Goal: Task Accomplishment & Management: Complete application form

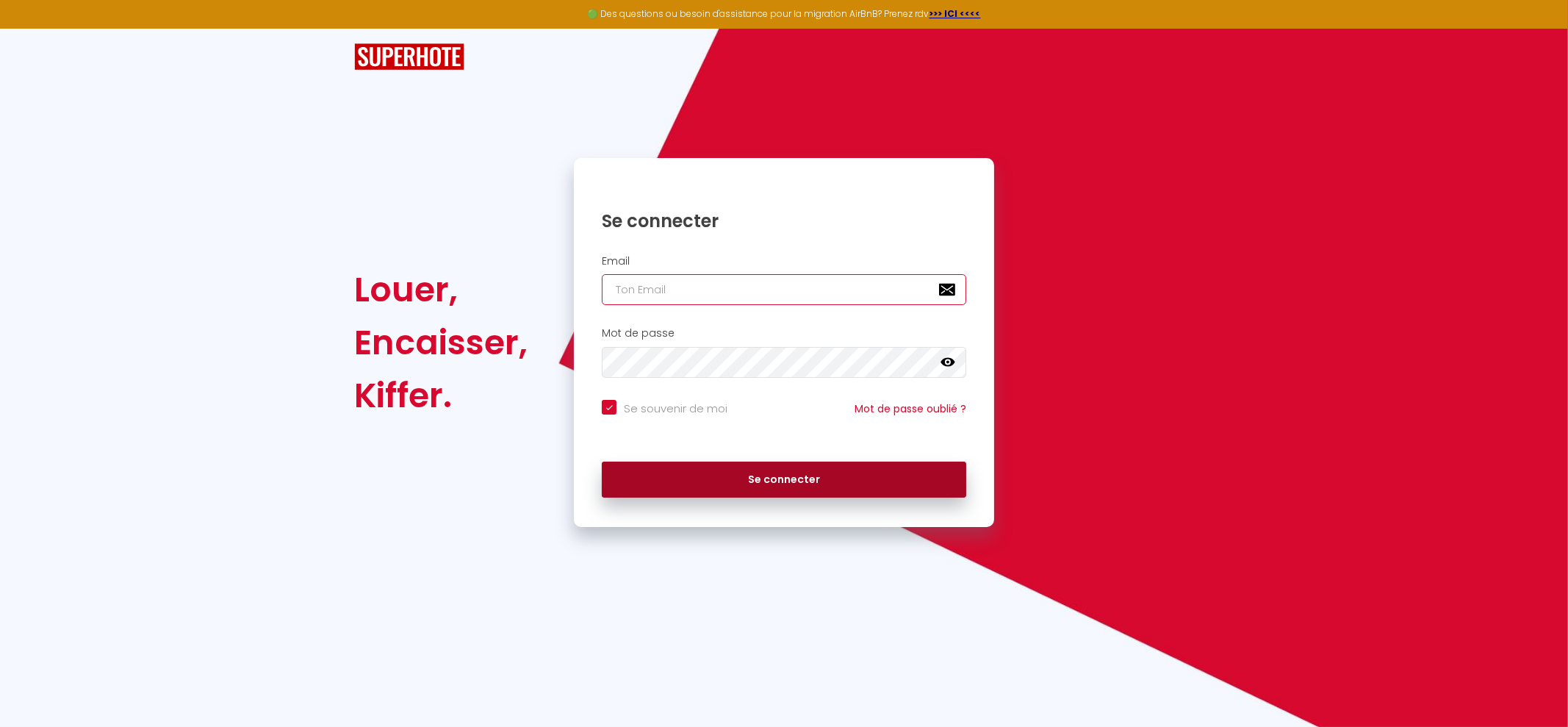
type input "[EMAIL_ADDRESS][DOMAIN_NAME]"
click at [737, 469] on button "Se connecter" at bounding box center [784, 480] width 365 height 37
checkbox input "true"
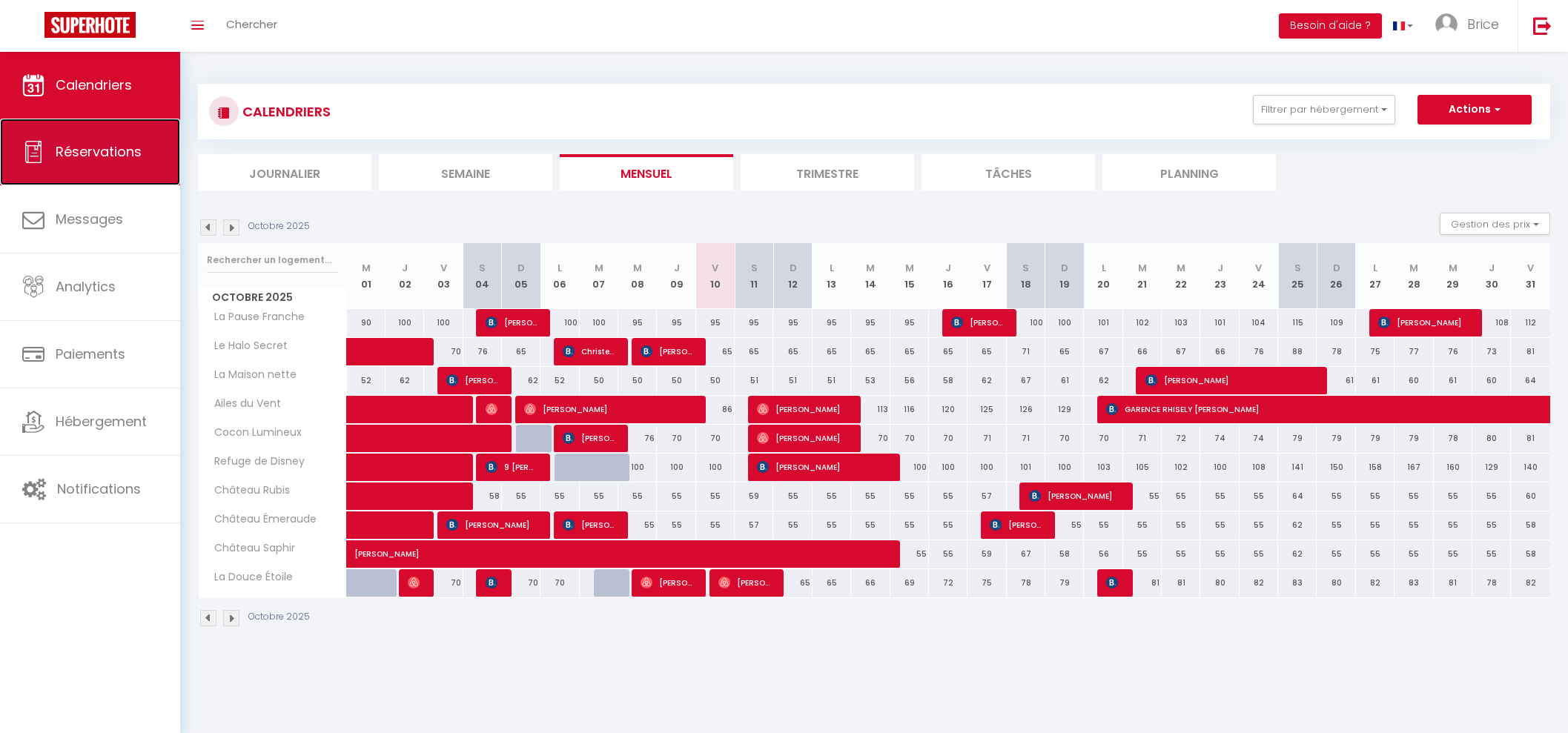
click at [108, 155] on span "Réservations" at bounding box center [99, 151] width 86 height 19
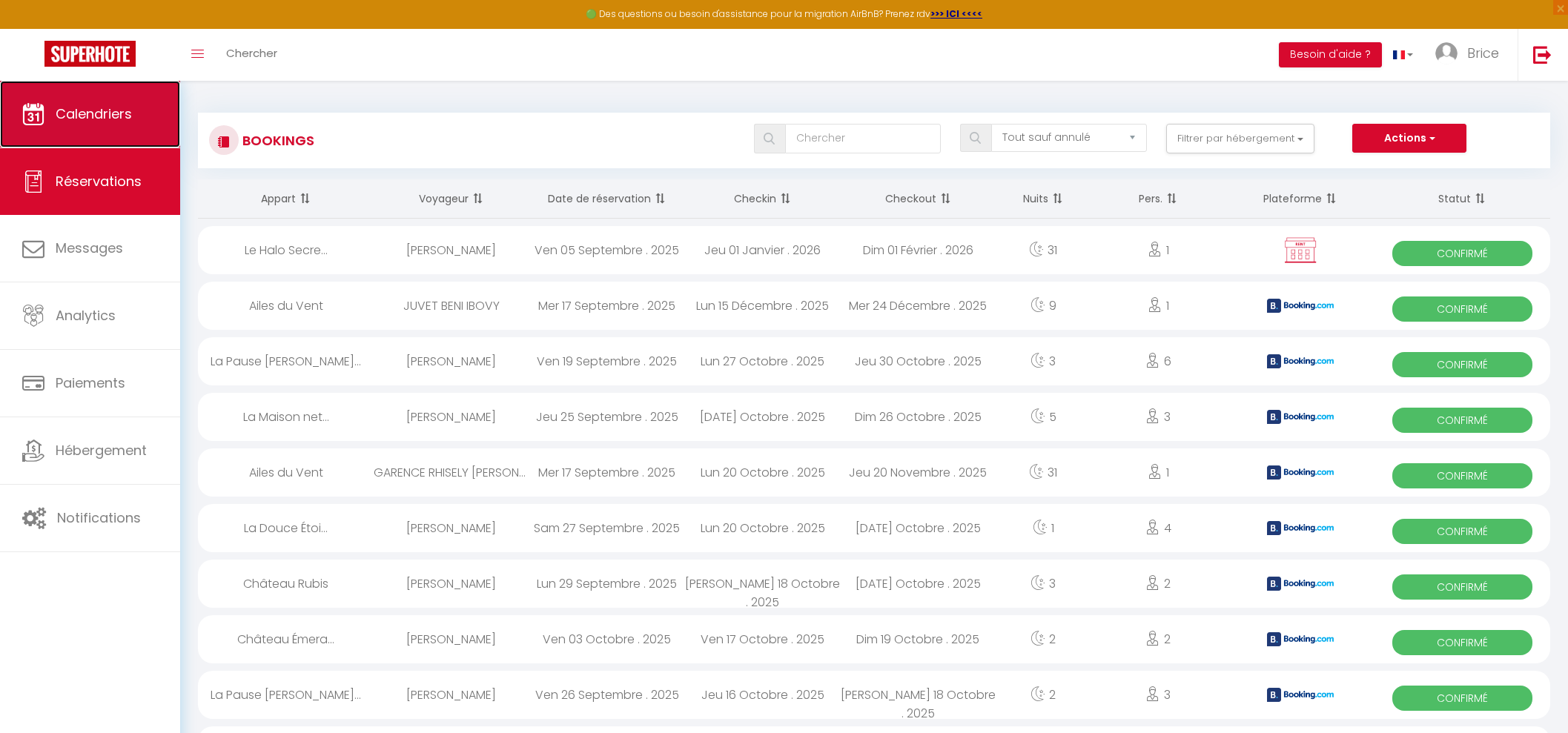
click at [63, 120] on span "Calendriers" at bounding box center [93, 114] width 76 height 19
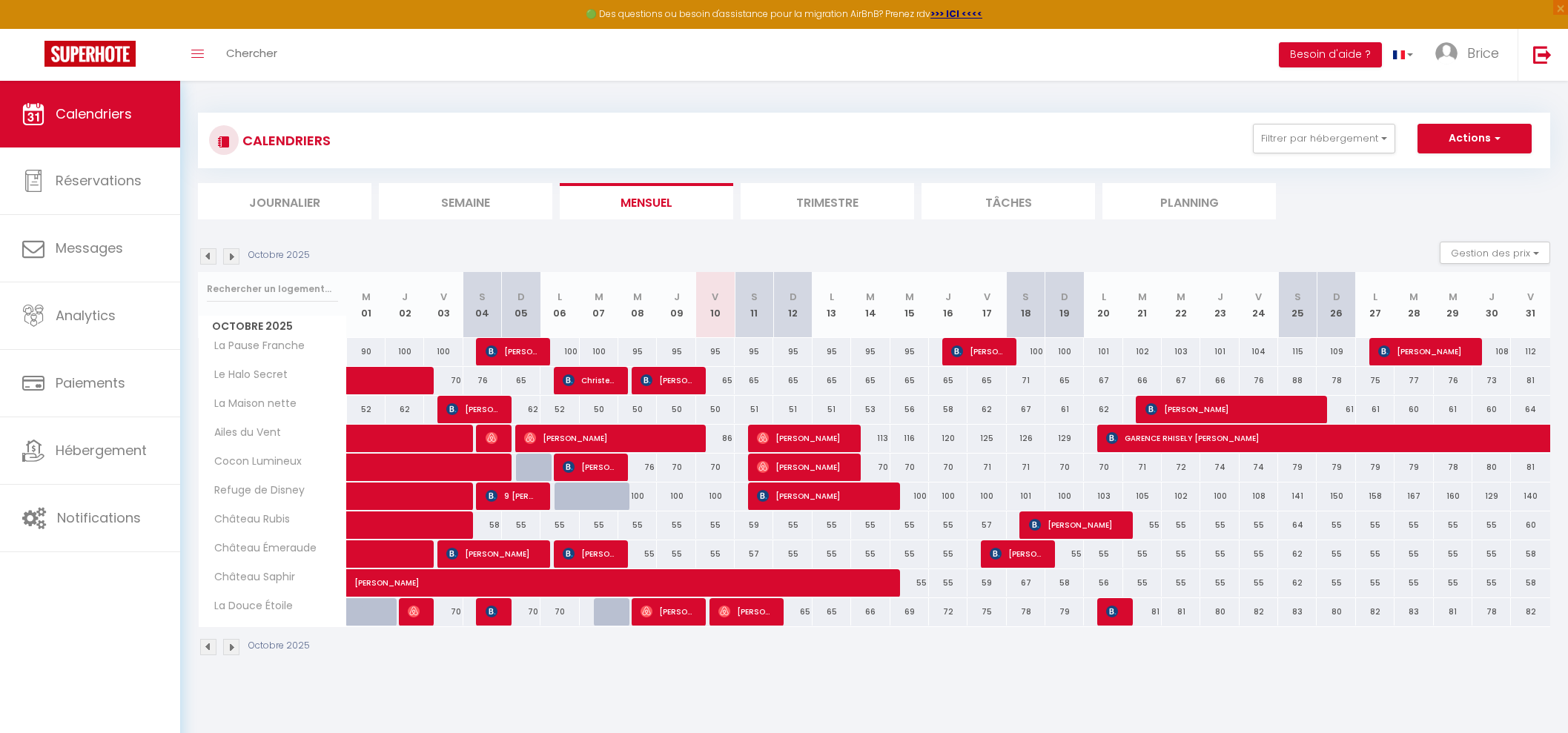
click at [715, 521] on div "55" at bounding box center [715, 525] width 38 height 27
type input "55"
type input "Ven 10 Octobre 2025"
type input "Sam 11 Octobre 2025"
click at [0, 0] on div at bounding box center [0, 0] width 0 height 0
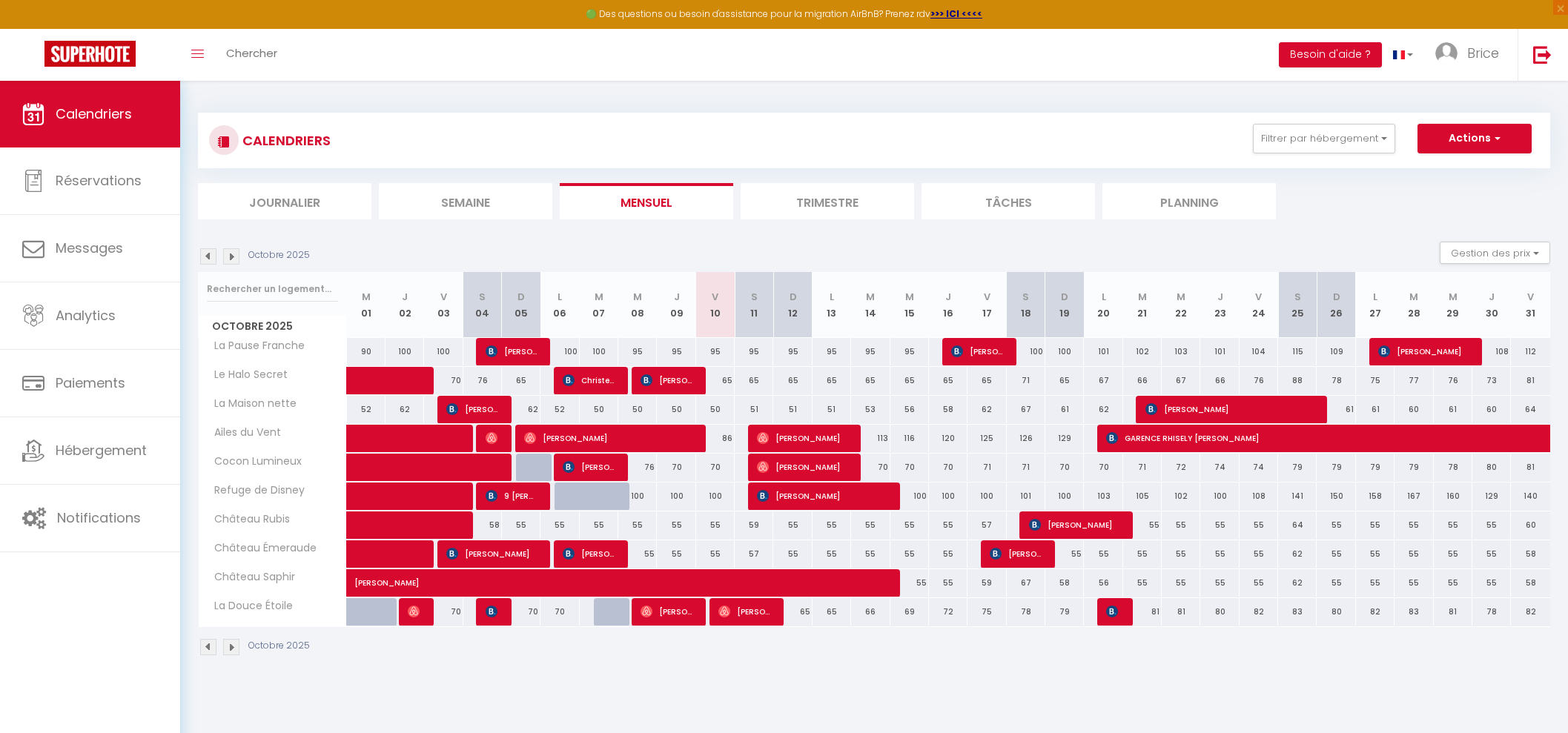
click at [716, 521] on div "55" at bounding box center [715, 525] width 38 height 27
type input "55"
type input "Ven 10 Octobre 2025"
type input "Sam 11 Octobre 2025"
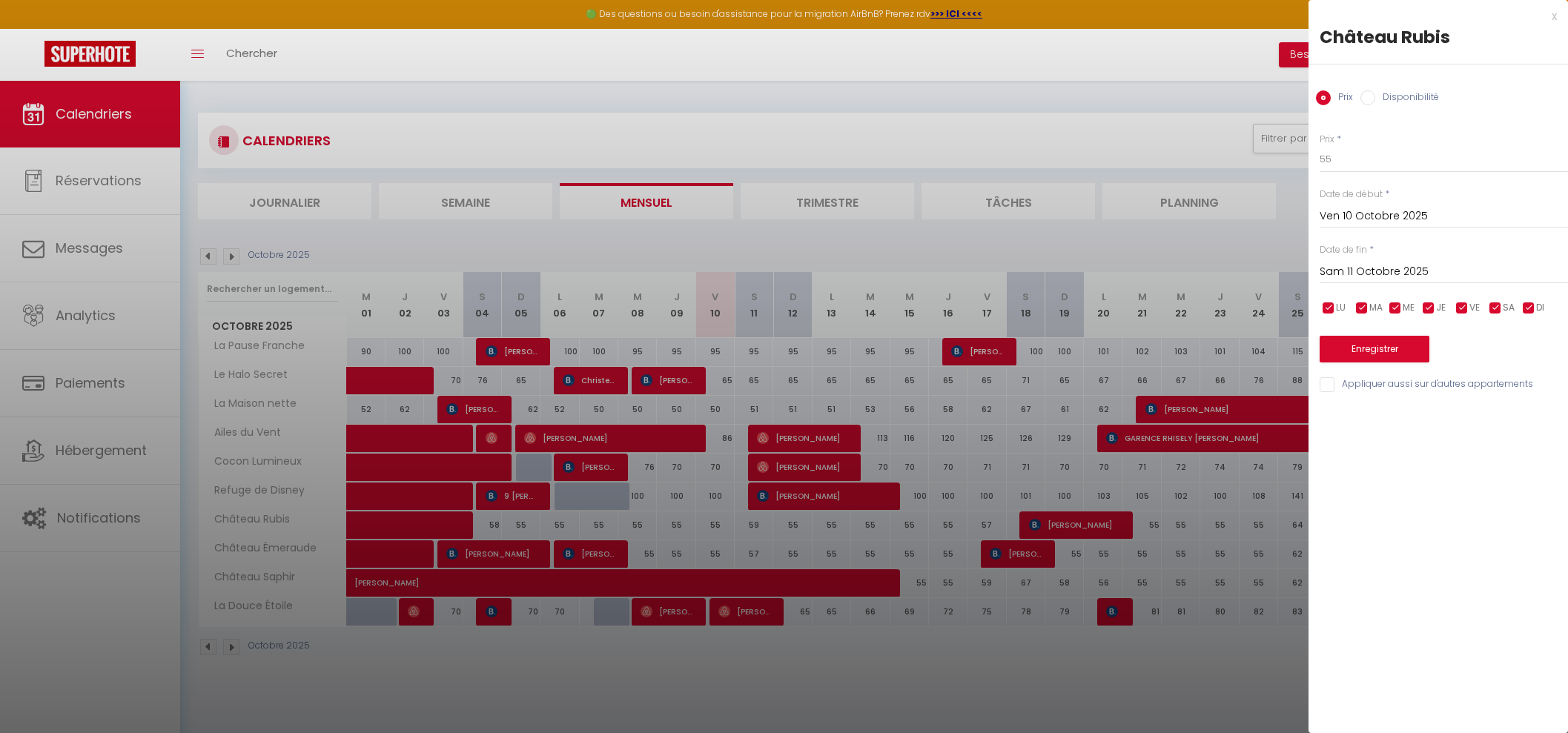
click at [117, 175] on div at bounding box center [784, 366] width 1568 height 733
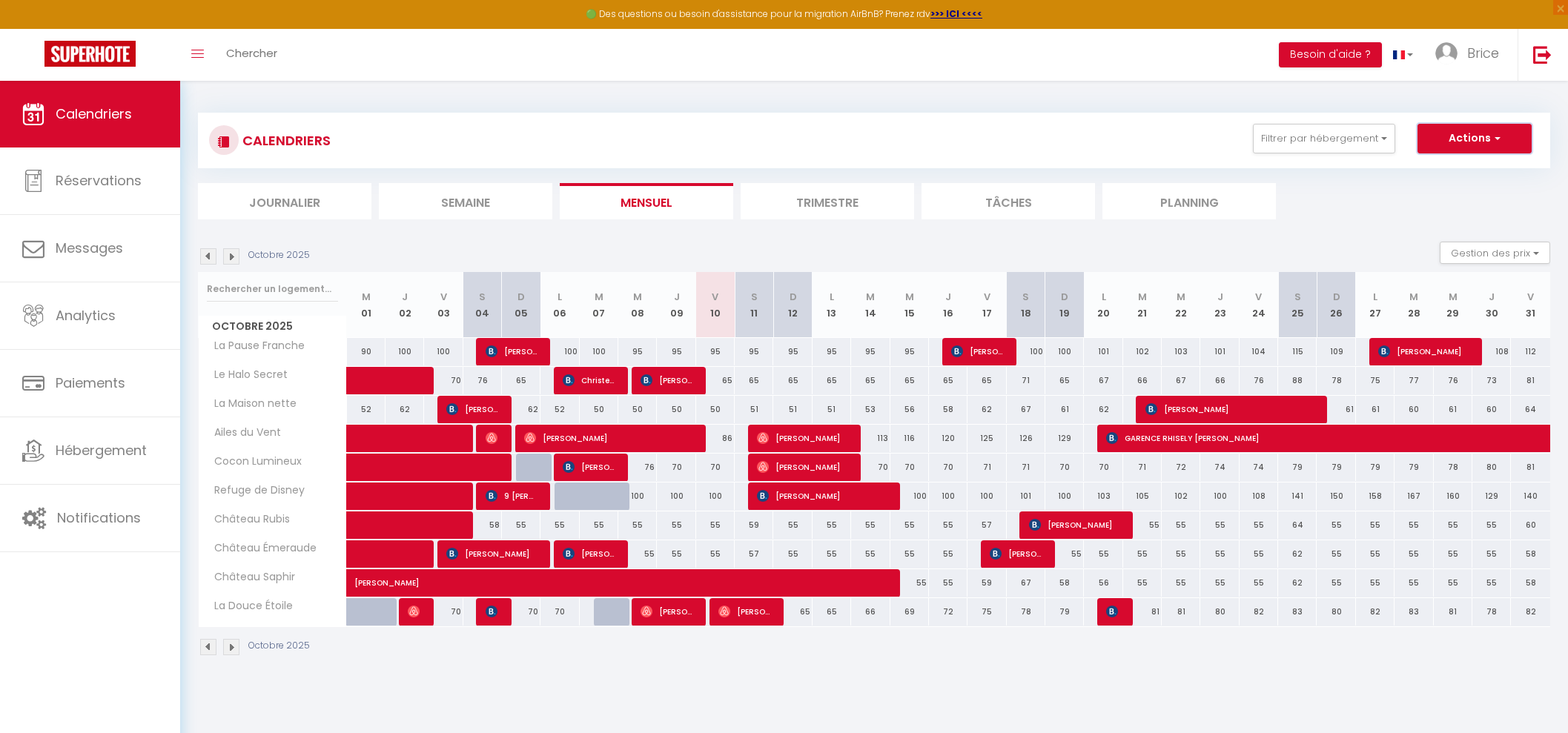
click at [1519, 146] on button "Actions" at bounding box center [1475, 138] width 114 height 29
click at [1455, 172] on link "Nouvelle réservation" at bounding box center [1459, 173] width 129 height 23
select select
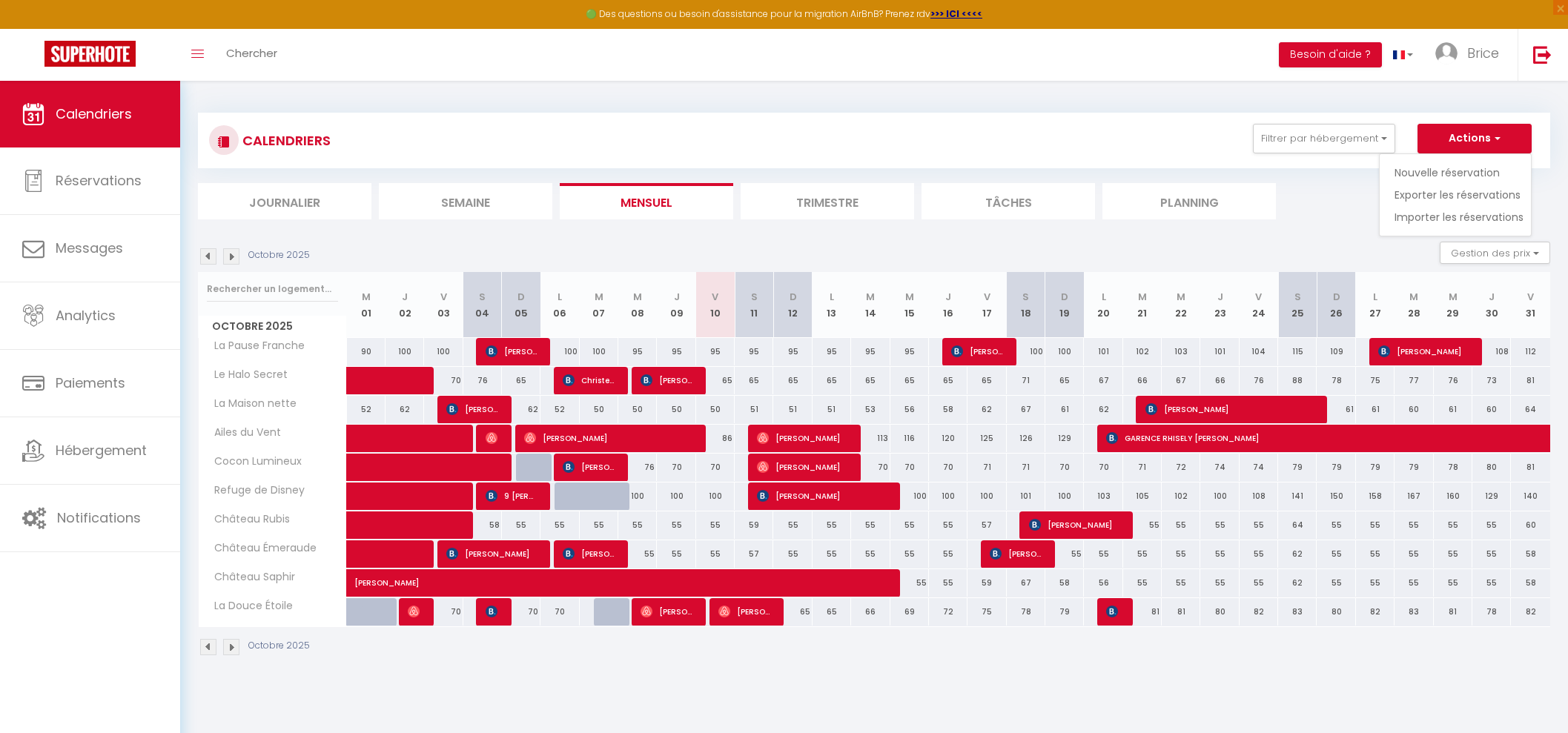
select select
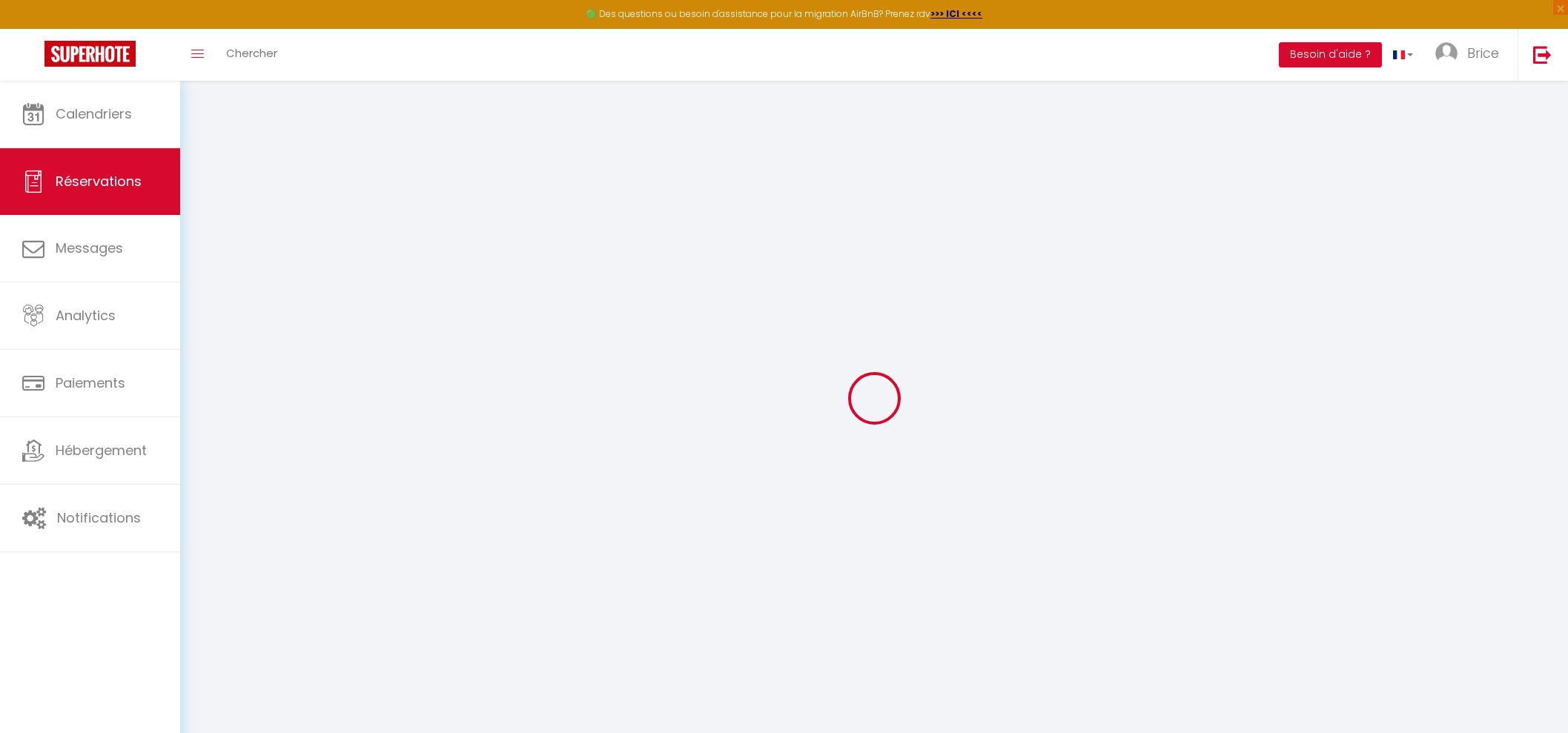
select select
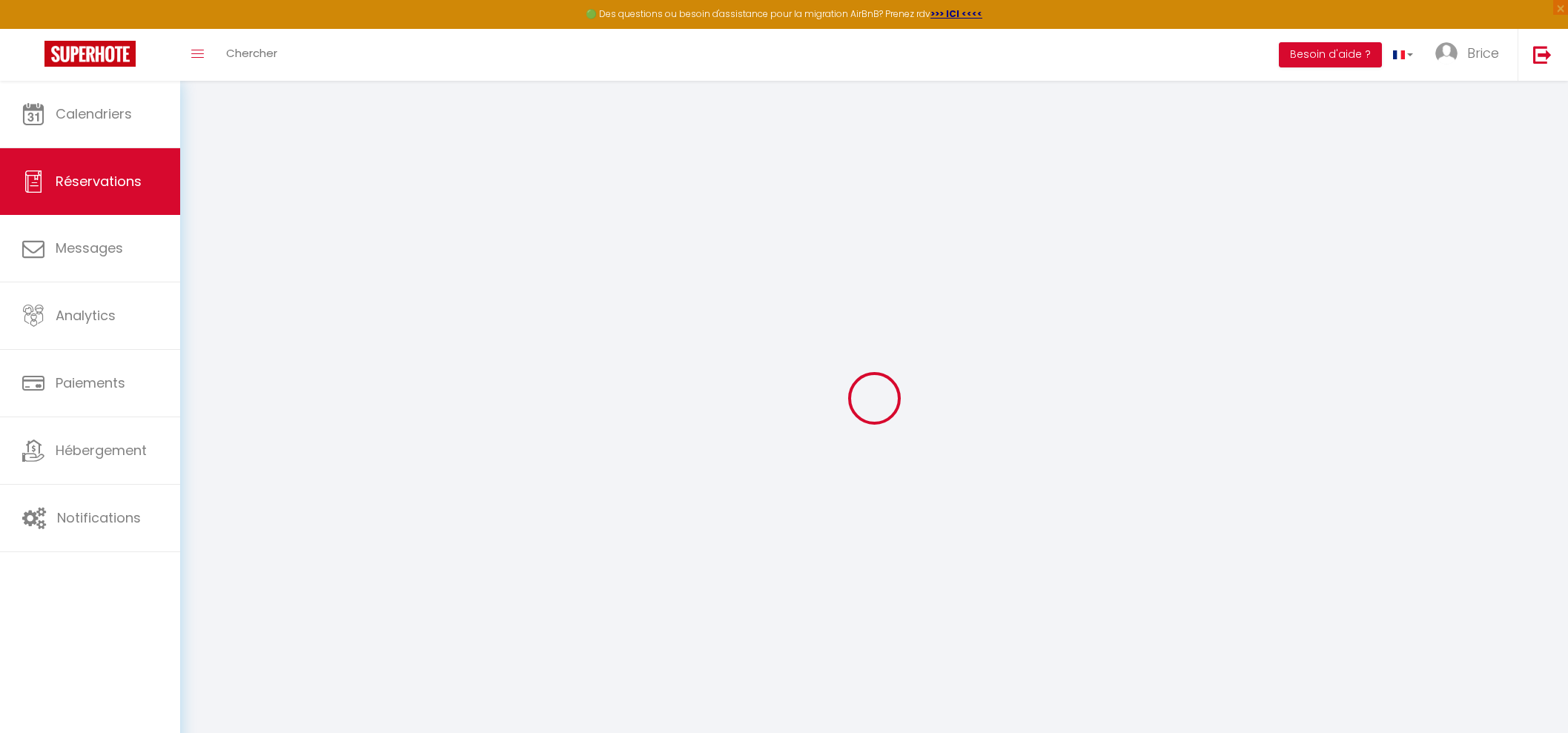
select select
checkbox input "false"
select select
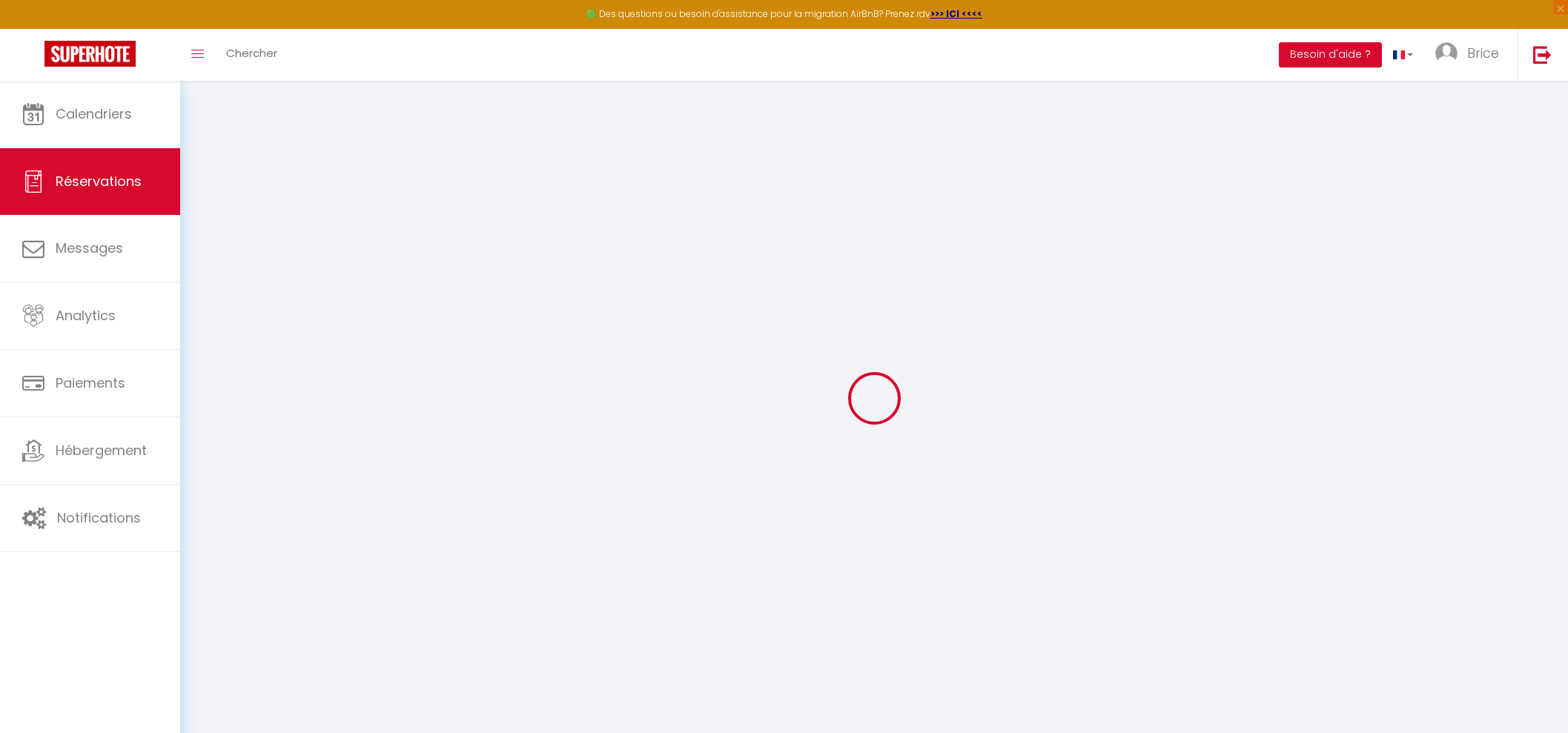
select select
checkbox input "false"
select select
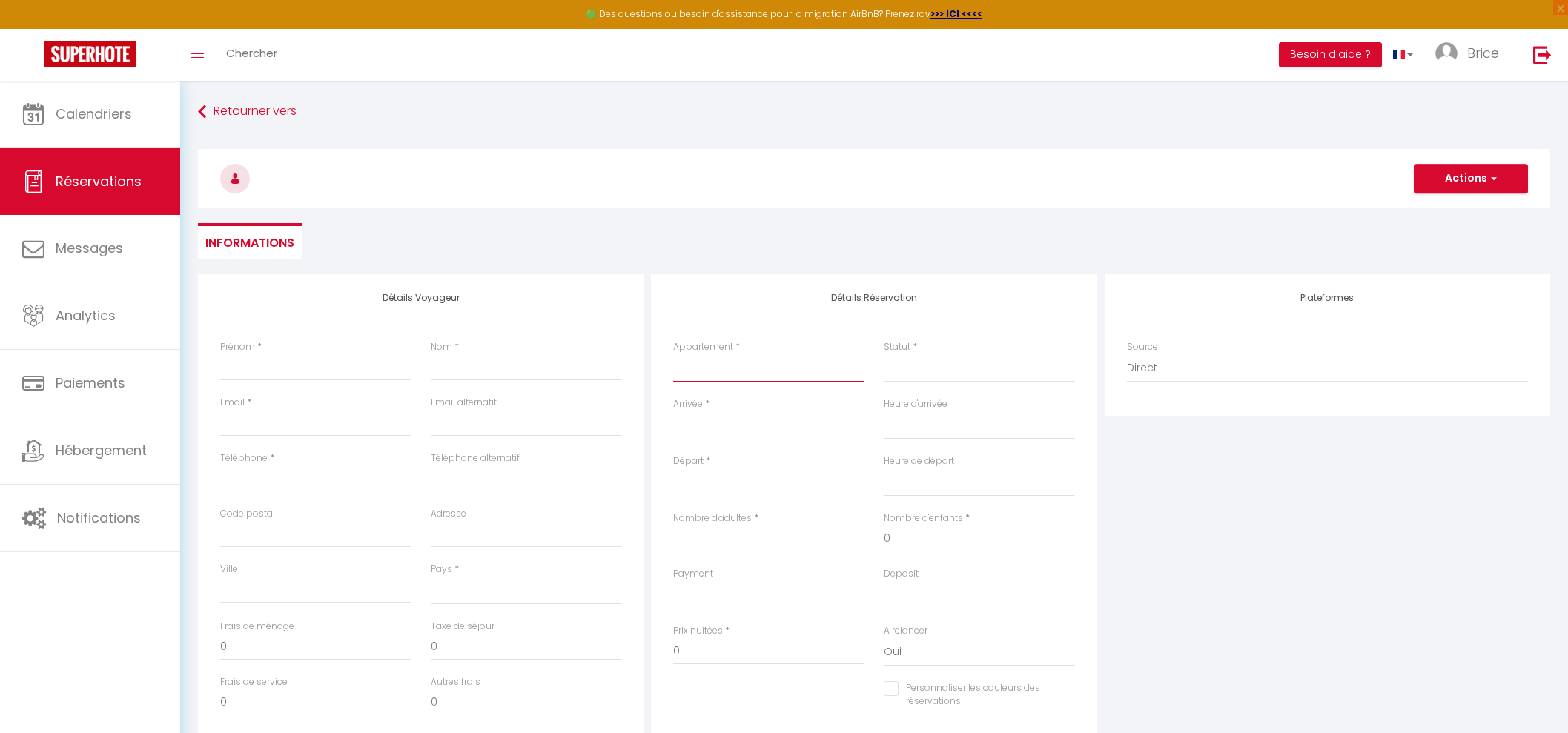
click at [800, 374] on select "La Pause Franche Le Halo Secret La Maison [PERSON_NAME] du Vent Cocon Lumineux …" at bounding box center [769, 368] width 191 height 28
select select "62113"
click at [673, 354] on select "La Pause Franche Le Halo Secret La Maison [PERSON_NAME] du Vent Cocon Lumineux …" at bounding box center [769, 368] width 191 height 28
select select
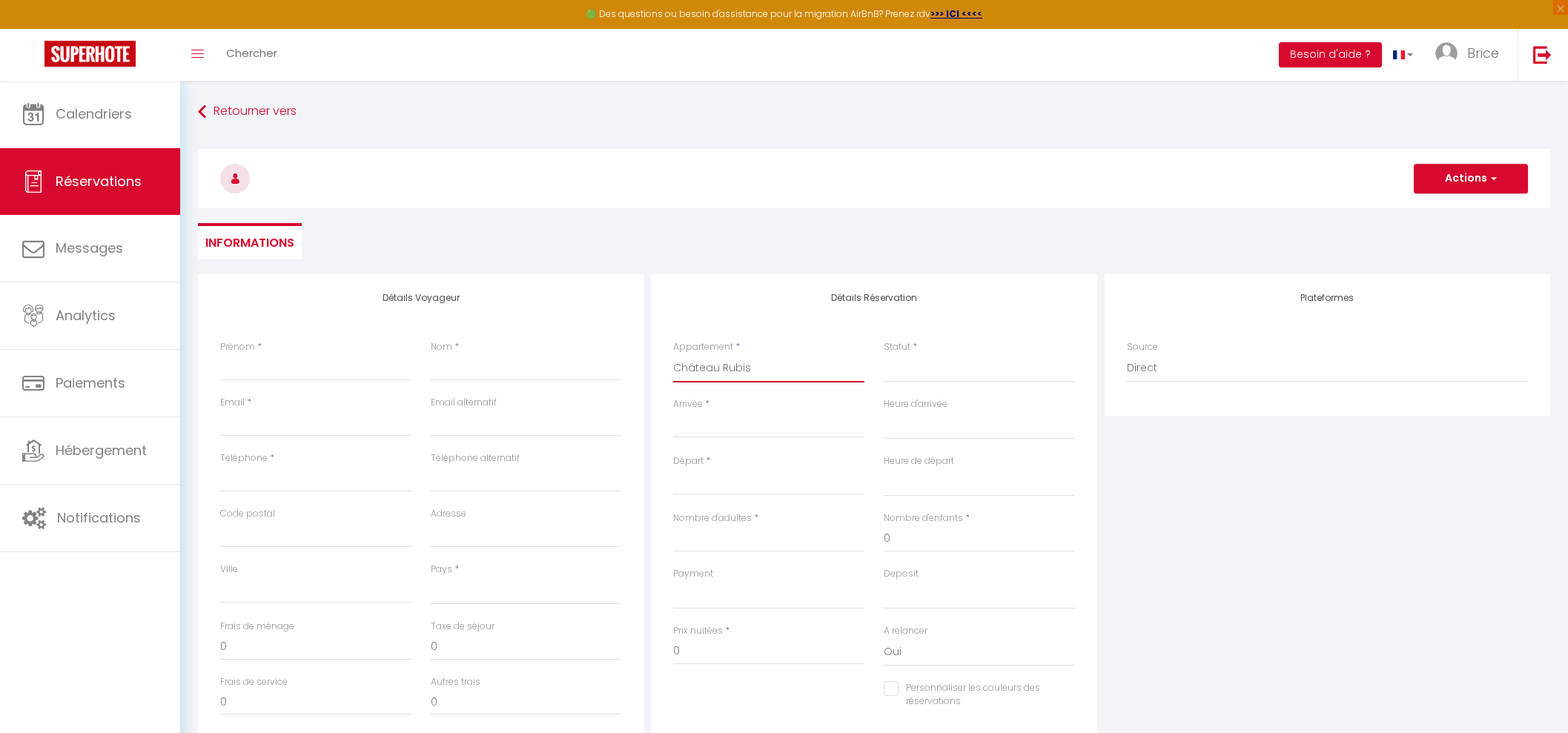
select select
checkbox input "false"
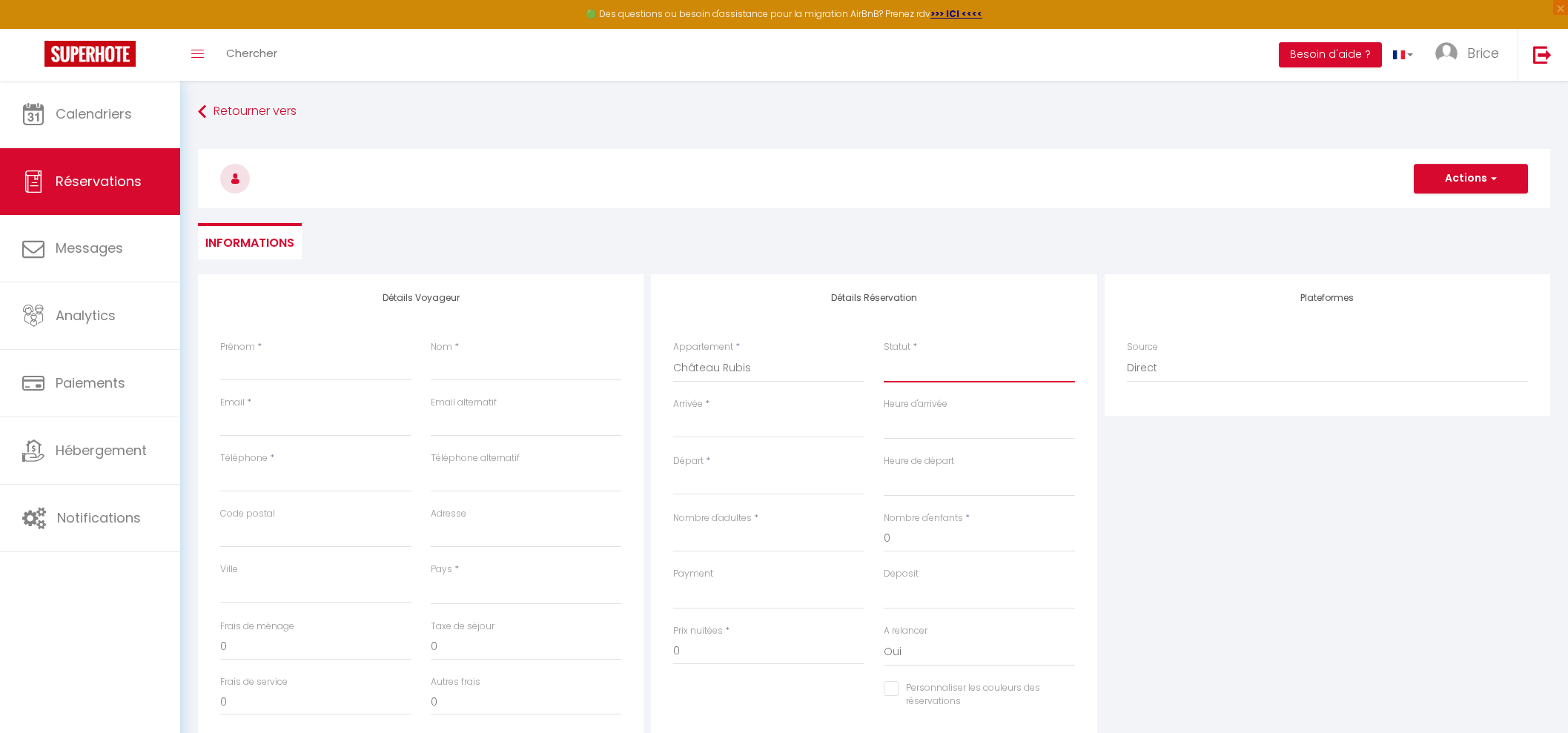
click at [937, 371] on select "Confirmé Non Confirmé [PERSON_NAME] par le voyageur No Show Request" at bounding box center [979, 368] width 191 height 28
select select
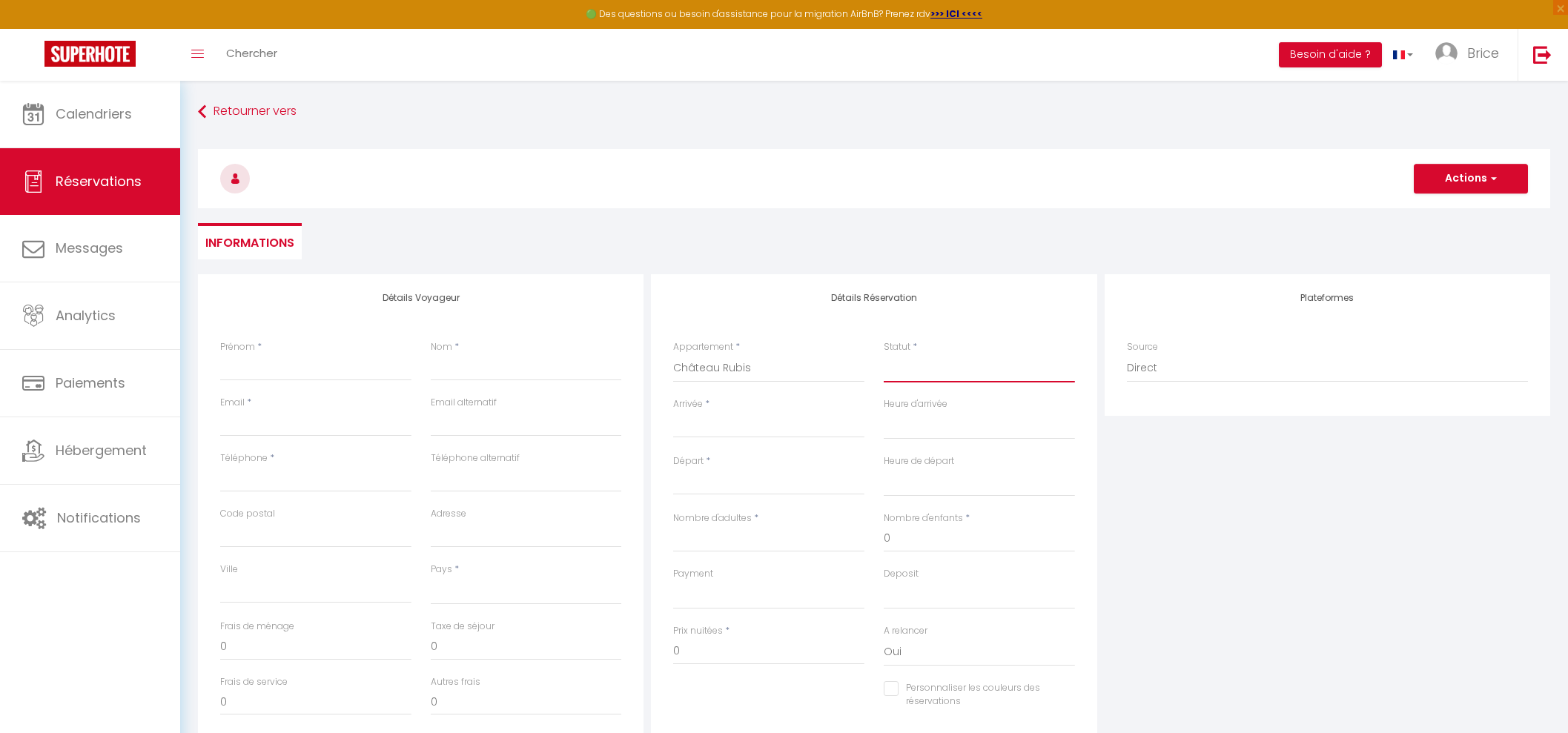
select select
checkbox input "false"
click at [955, 369] on select "Confirmé Non Confirmé [PERSON_NAME] par le voyageur No Show Request" at bounding box center [979, 368] width 191 height 28
click at [964, 369] on select "Confirmé Non Confirmé [PERSON_NAME] par le voyageur No Show Request" at bounding box center [979, 368] width 191 height 28
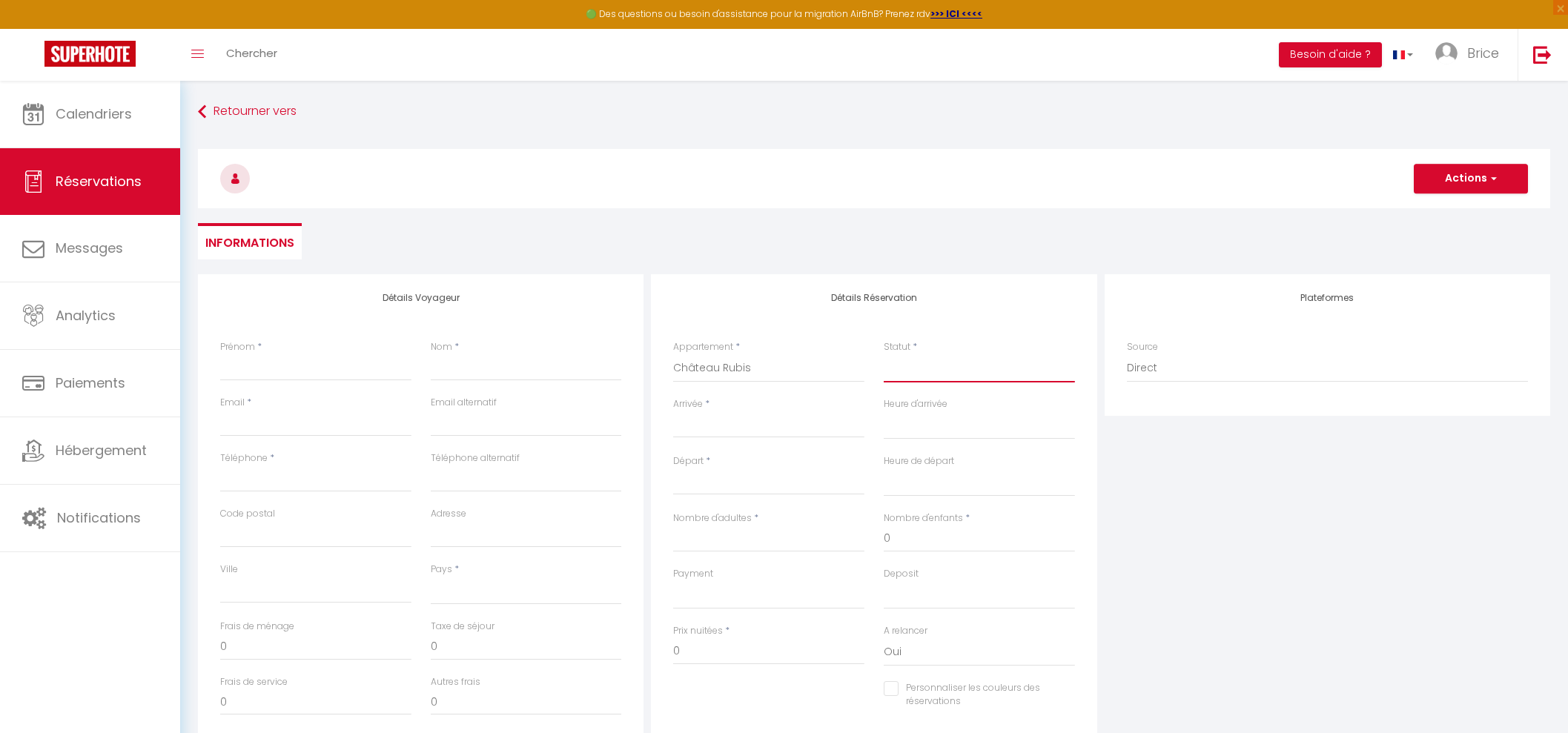
select select "2"
click at [884, 354] on select "Confirmé Non Confirmé [PERSON_NAME] par le voyageur No Show Request" at bounding box center [979, 368] width 191 height 28
select select
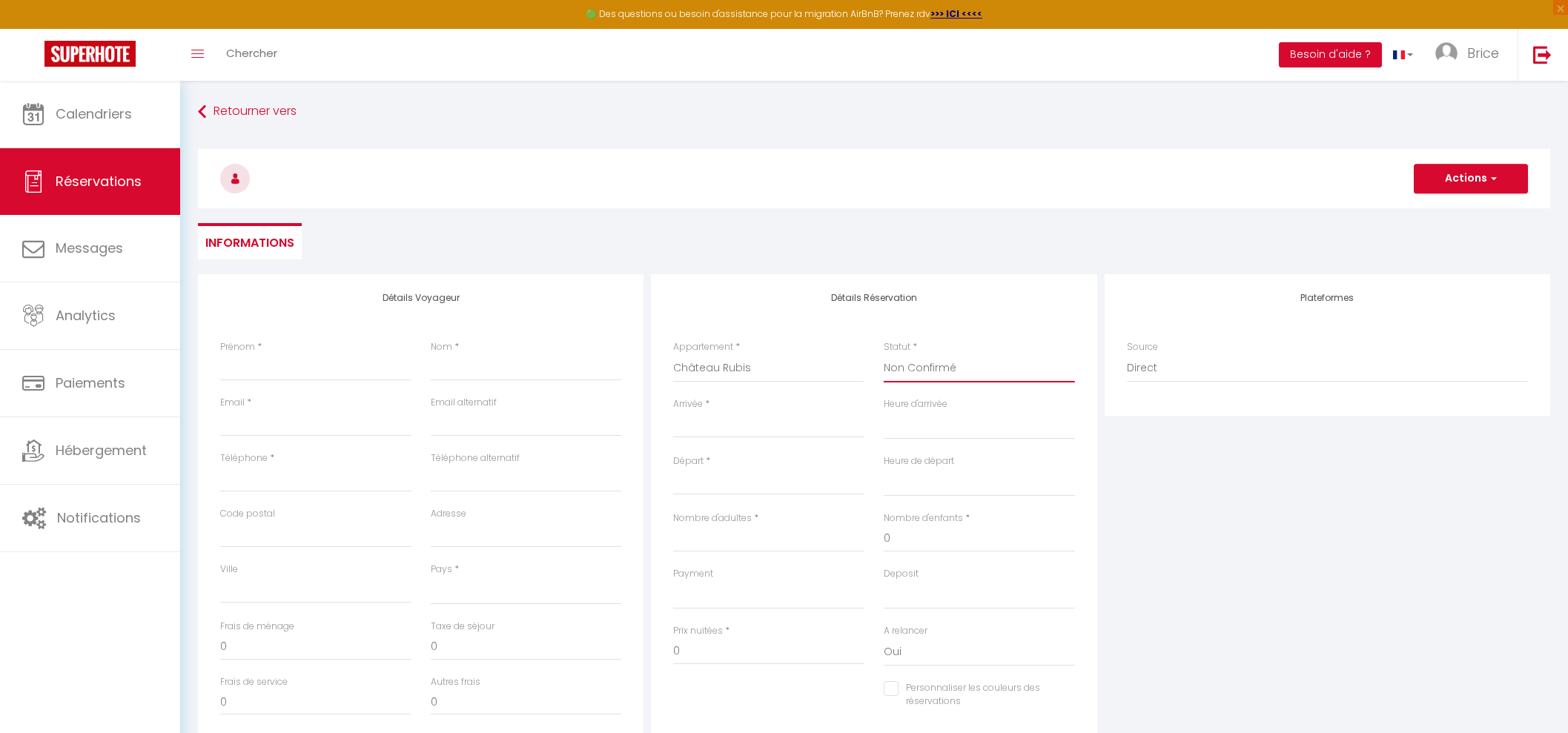
select select
checkbox input "false"
click at [784, 424] on input "Arrivée" at bounding box center [769, 427] width 191 height 20
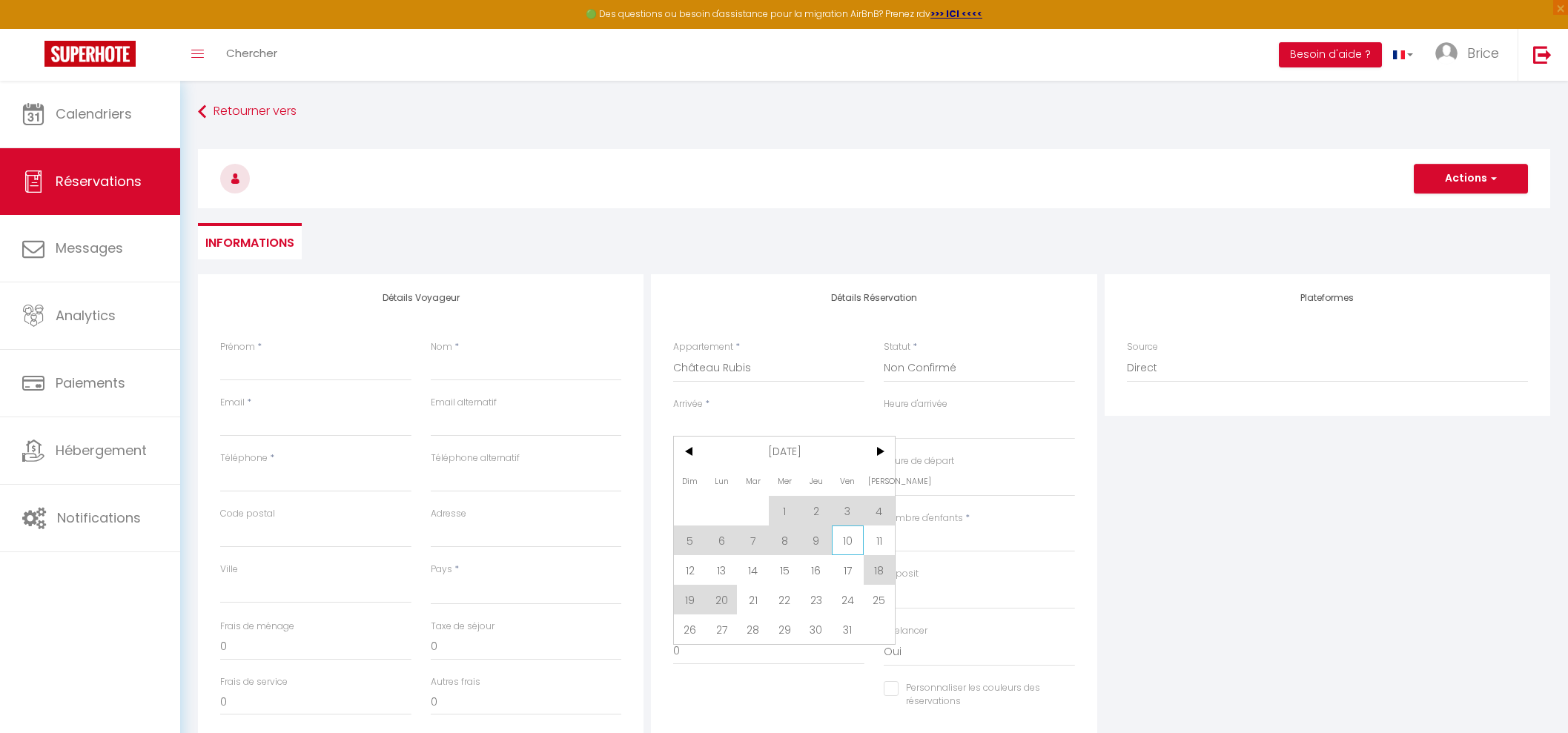
click at [846, 539] on span "10" at bounding box center [848, 540] width 32 height 29
select select
type input "Ven 10 Octobre 2025"
select select
type input "Sam 11 Octobre 2025"
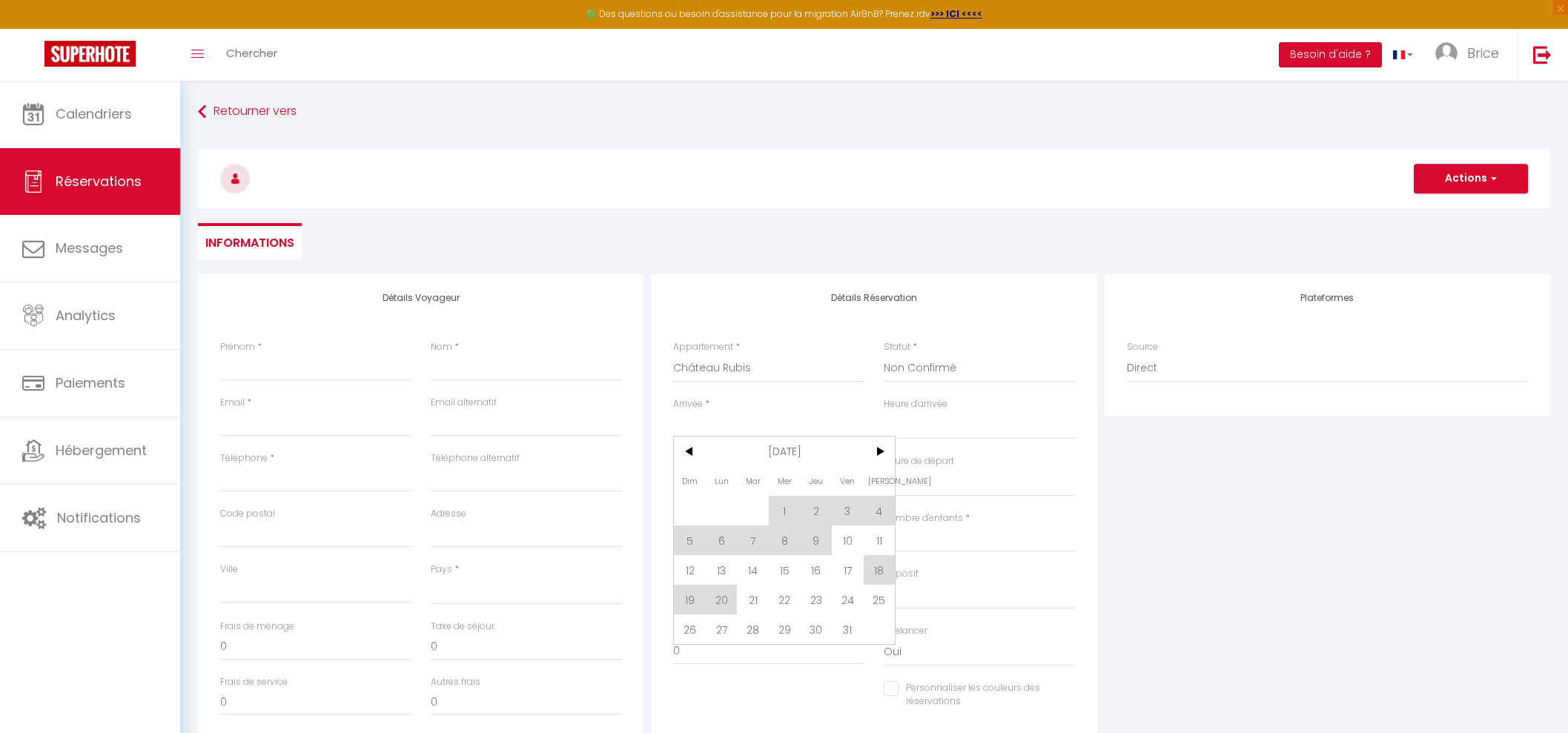
select select
checkbox input "false"
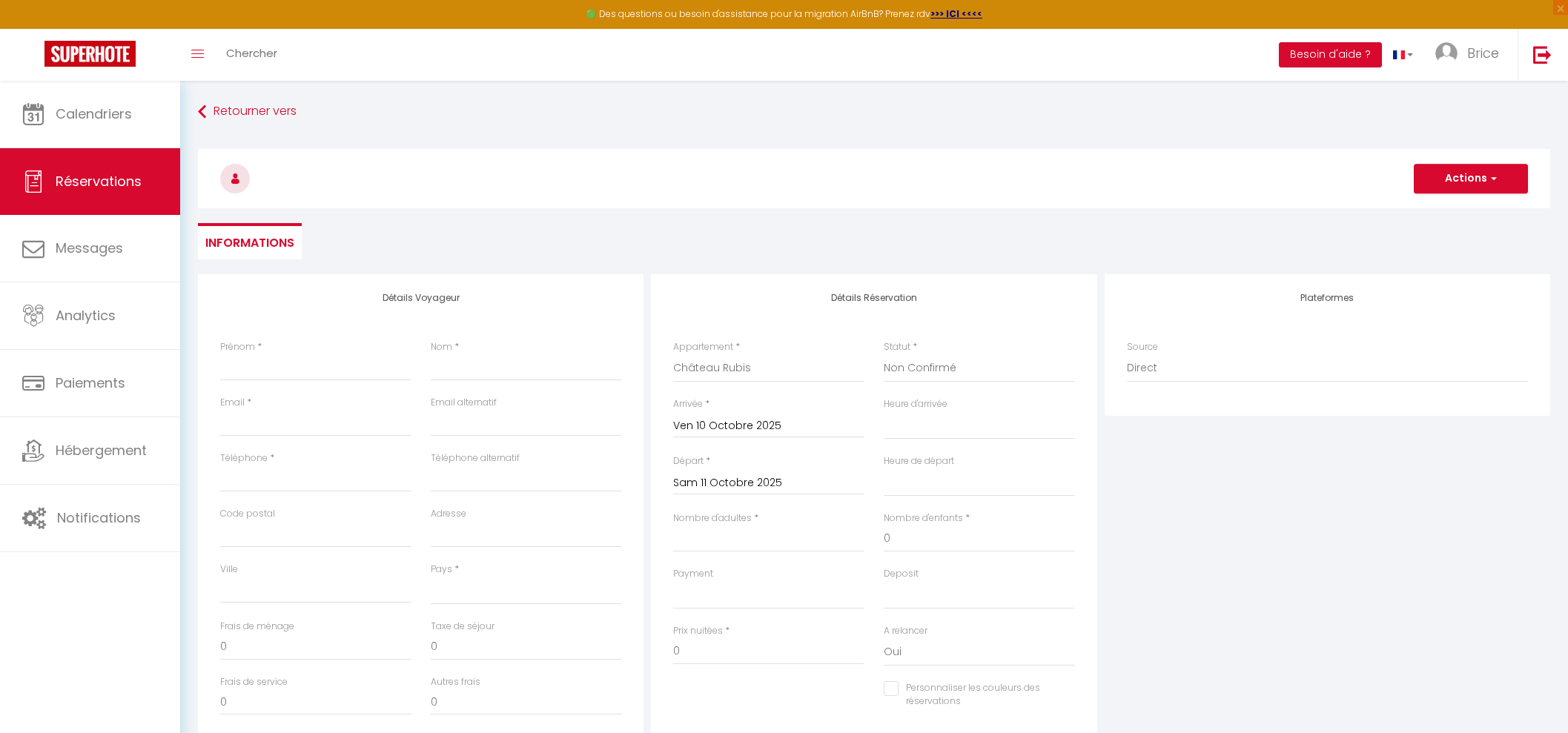
click at [772, 498] on div "Départ * [PERSON_NAME] 11 Octobre 2025 < [DATE] > Dim Lun Mar Mer Jeu Ven Sam 1…" at bounding box center [769, 483] width 211 height 57
click at [778, 487] on input "Sam 11 Octobre 2025" at bounding box center [769, 483] width 191 height 20
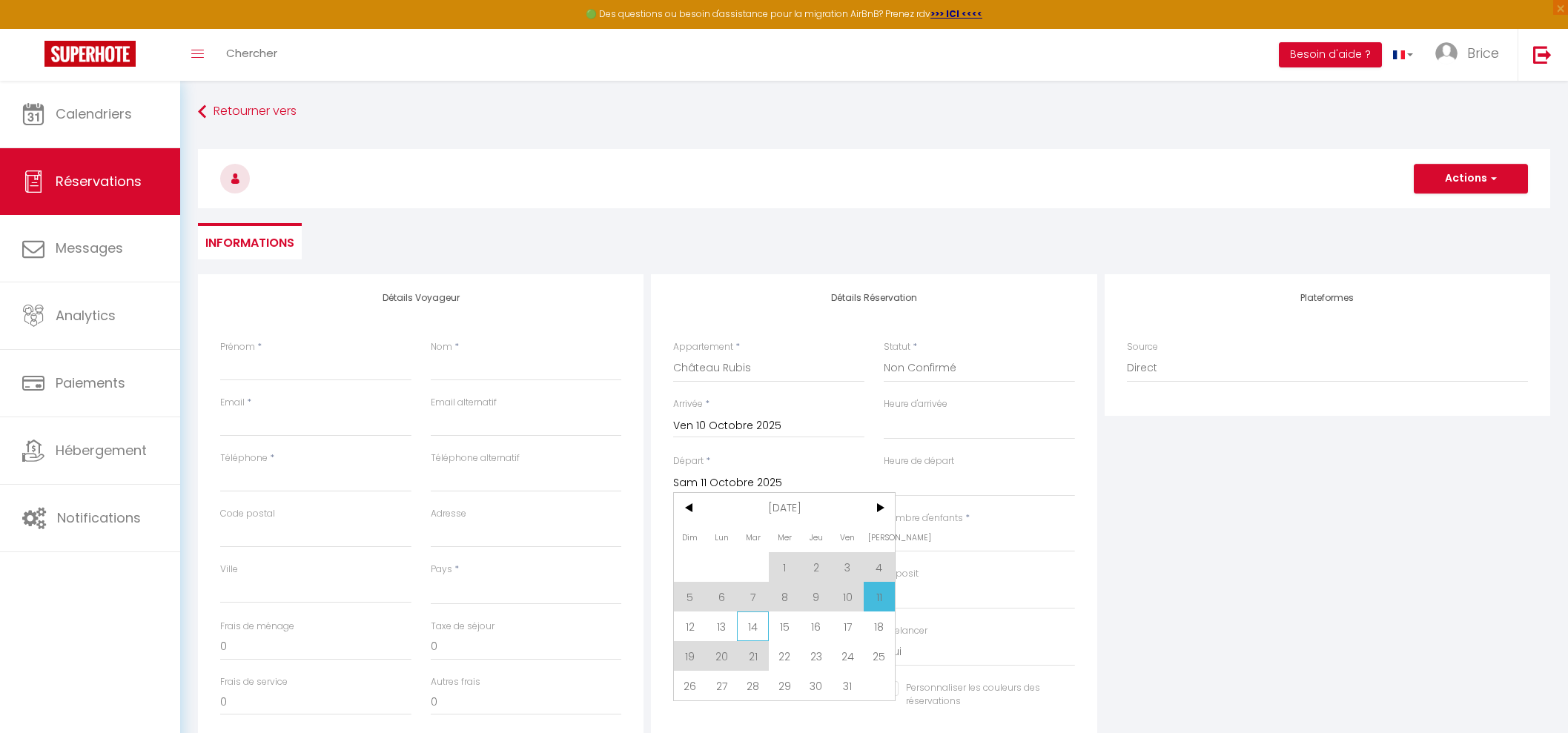
click at [754, 624] on span "14" at bounding box center [753, 626] width 32 height 29
select select
type input "[DATE] Octobre 2025"
select select
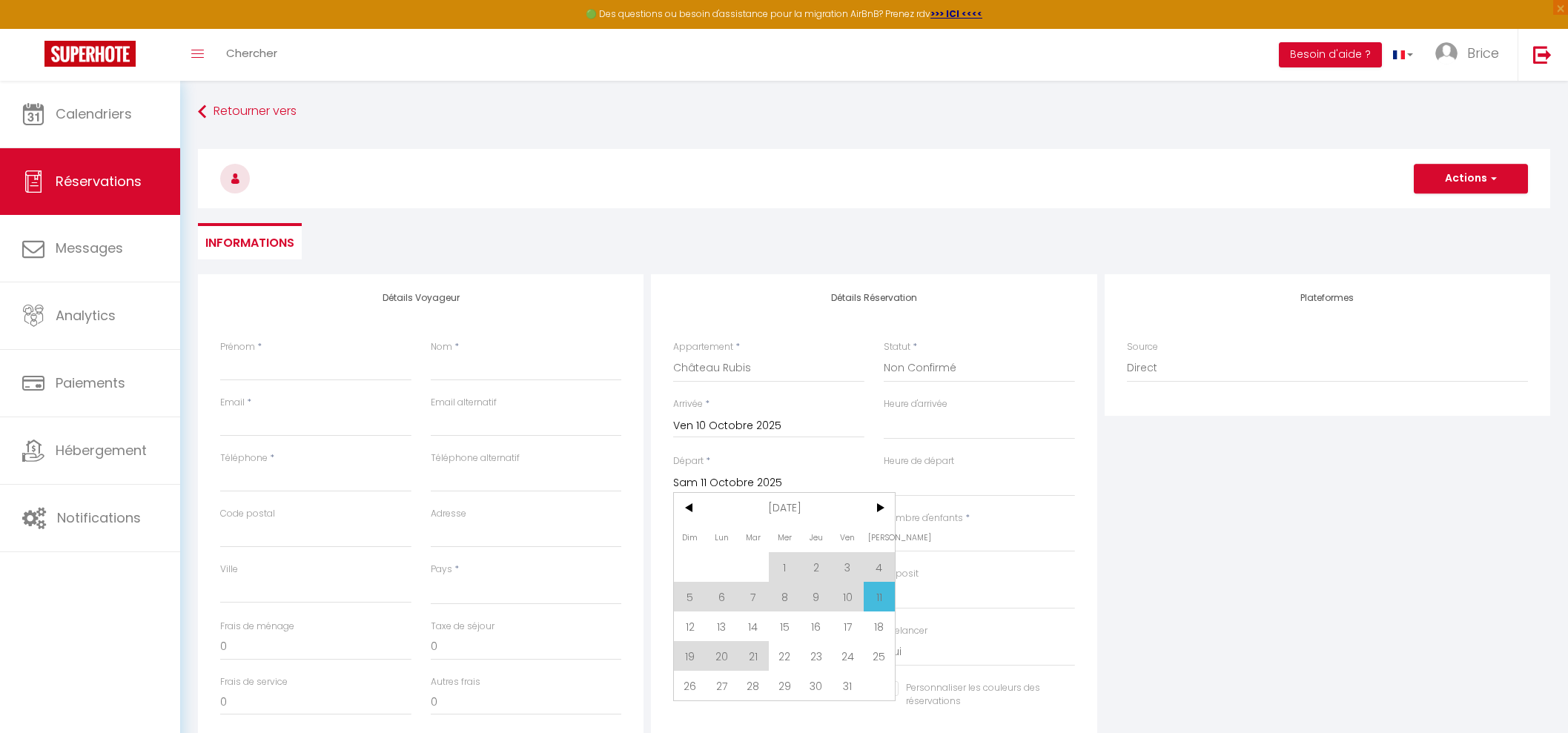
select select
checkbox input "false"
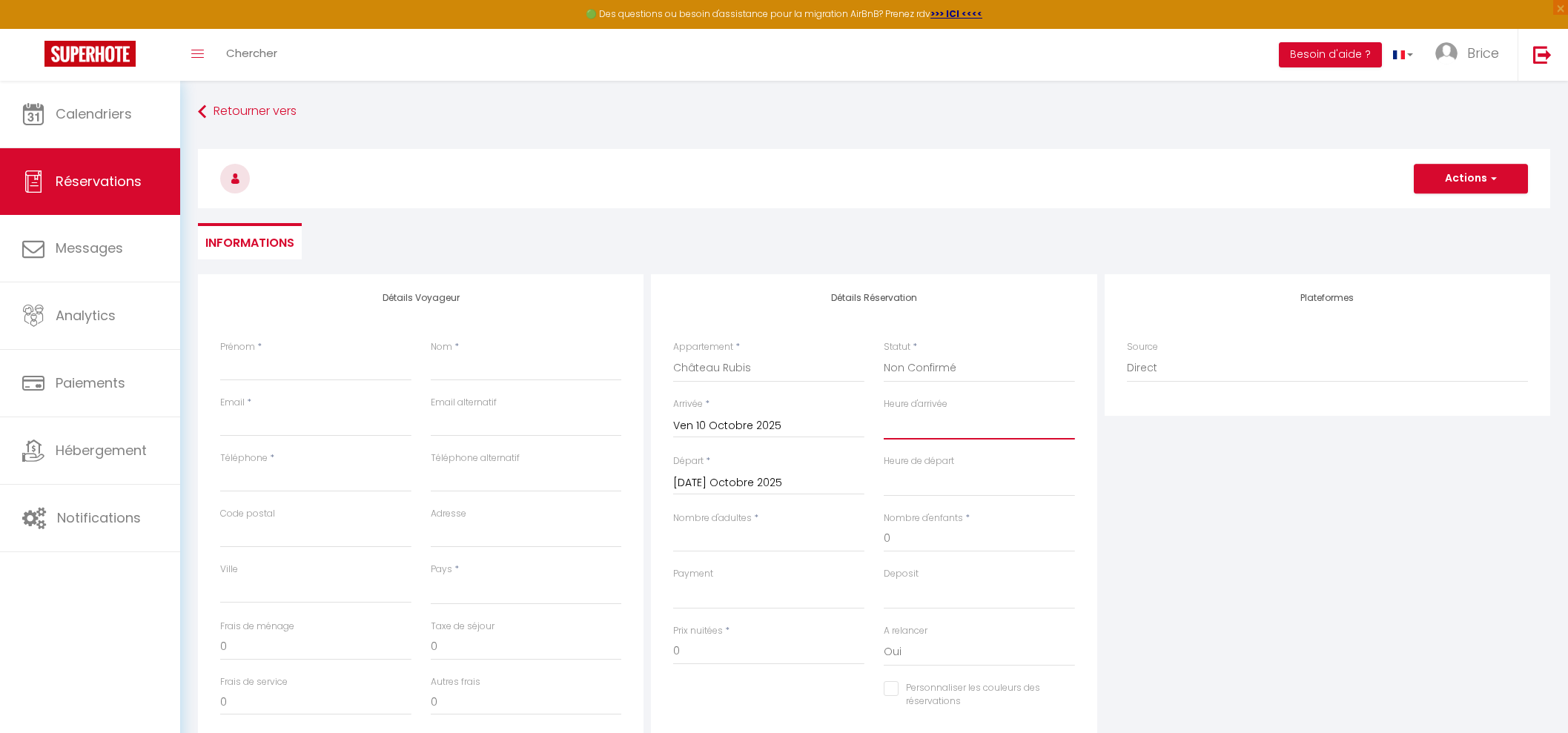
click at [928, 428] on select "00:00 00:30 01:00 01:30 02:00 02:30 03:00 03:30 04:00 04:30 05:00 05:30 06:00 0…" at bounding box center [979, 425] width 191 height 28
select select "16:00"
click at [884, 412] on select "00:00 00:30 01:00 01:30 02:00 02:30 03:00 03:30 04:00 04:30 05:00 05:30 06:00 0…" at bounding box center [979, 425] width 191 height 28
select select
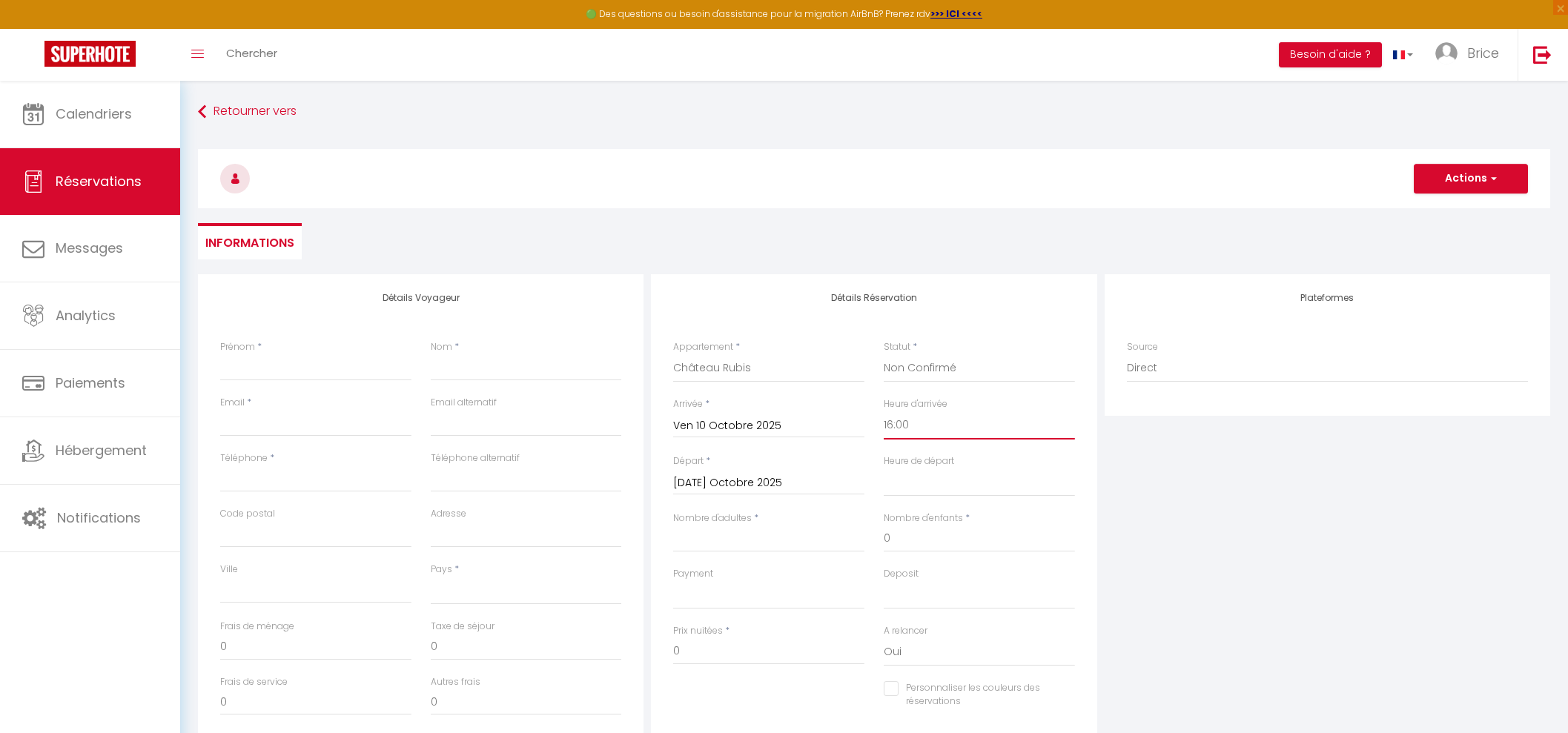
select select
checkbox input "false"
click at [982, 478] on select "00:00 00:30 01:00 01:30 02:00 02:30 03:00 03:30 04:00 04:30 05:00 05:30 06:00 0…" at bounding box center [979, 482] width 191 height 28
select select "11:00"
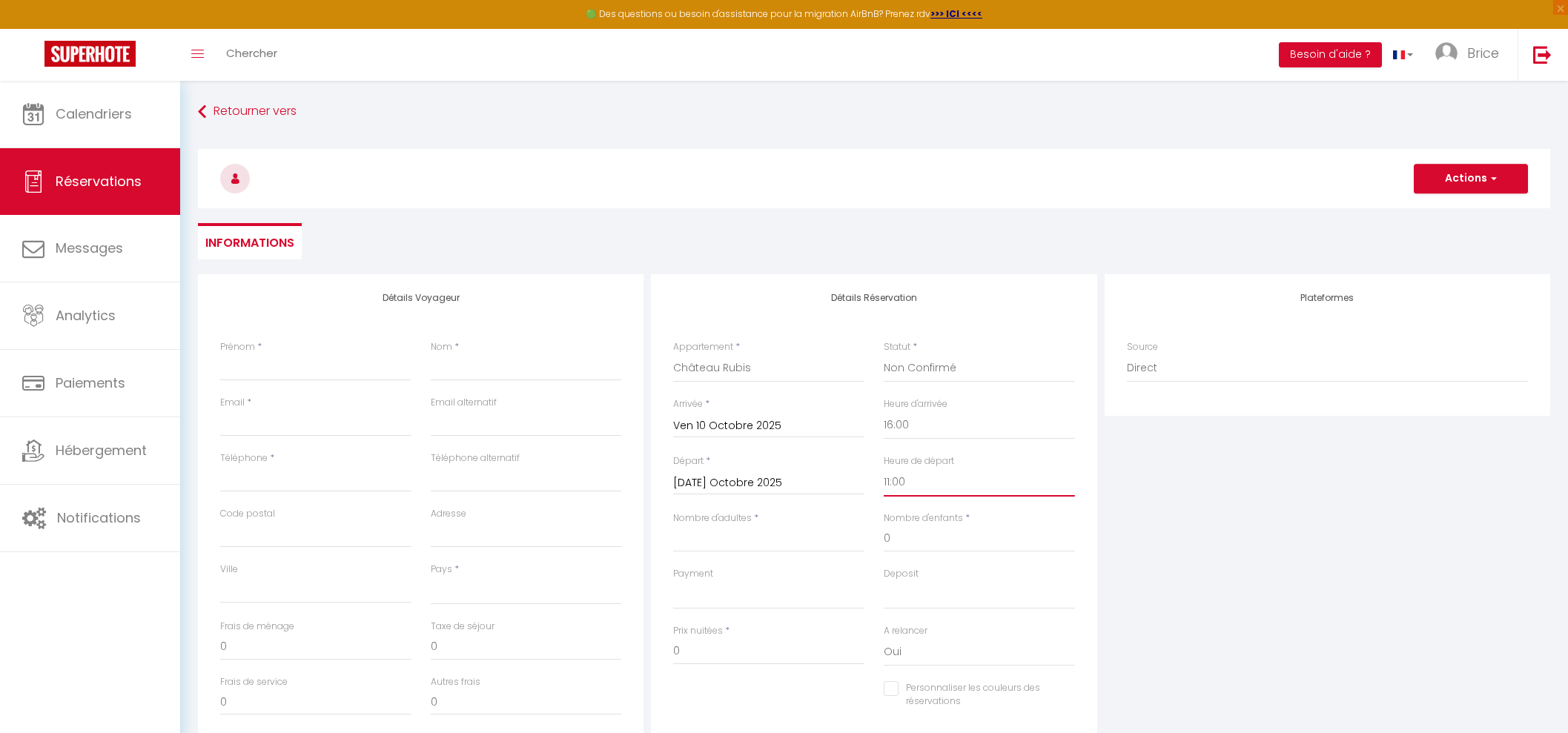
click at [884, 469] on select "00:00 00:30 01:00 01:30 02:00 02:30 03:00 03:30 04:00 04:30 05:00 05:30 06:00 0…" at bounding box center [979, 482] width 191 height 28
select select
checkbox input "false"
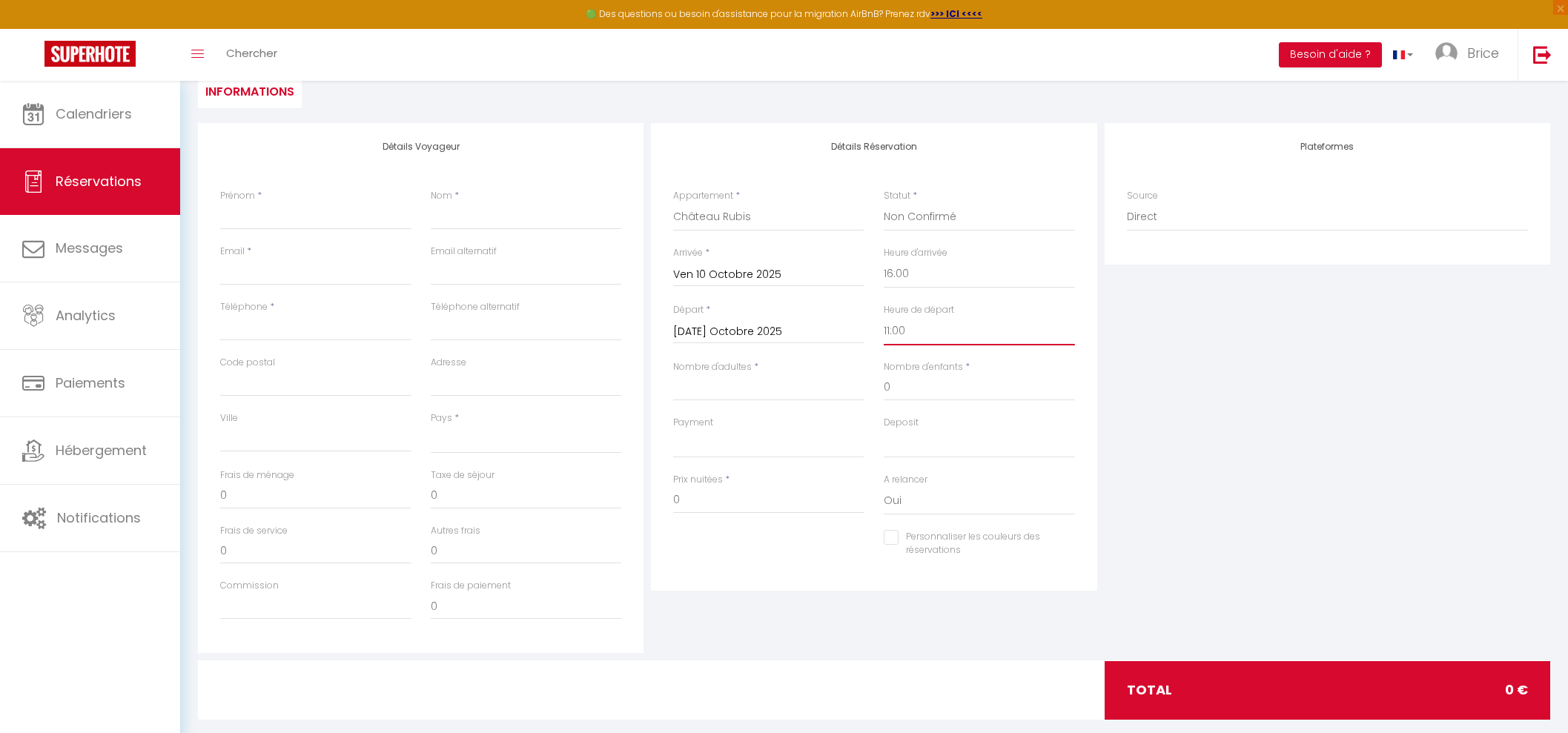
scroll to position [174, 0]
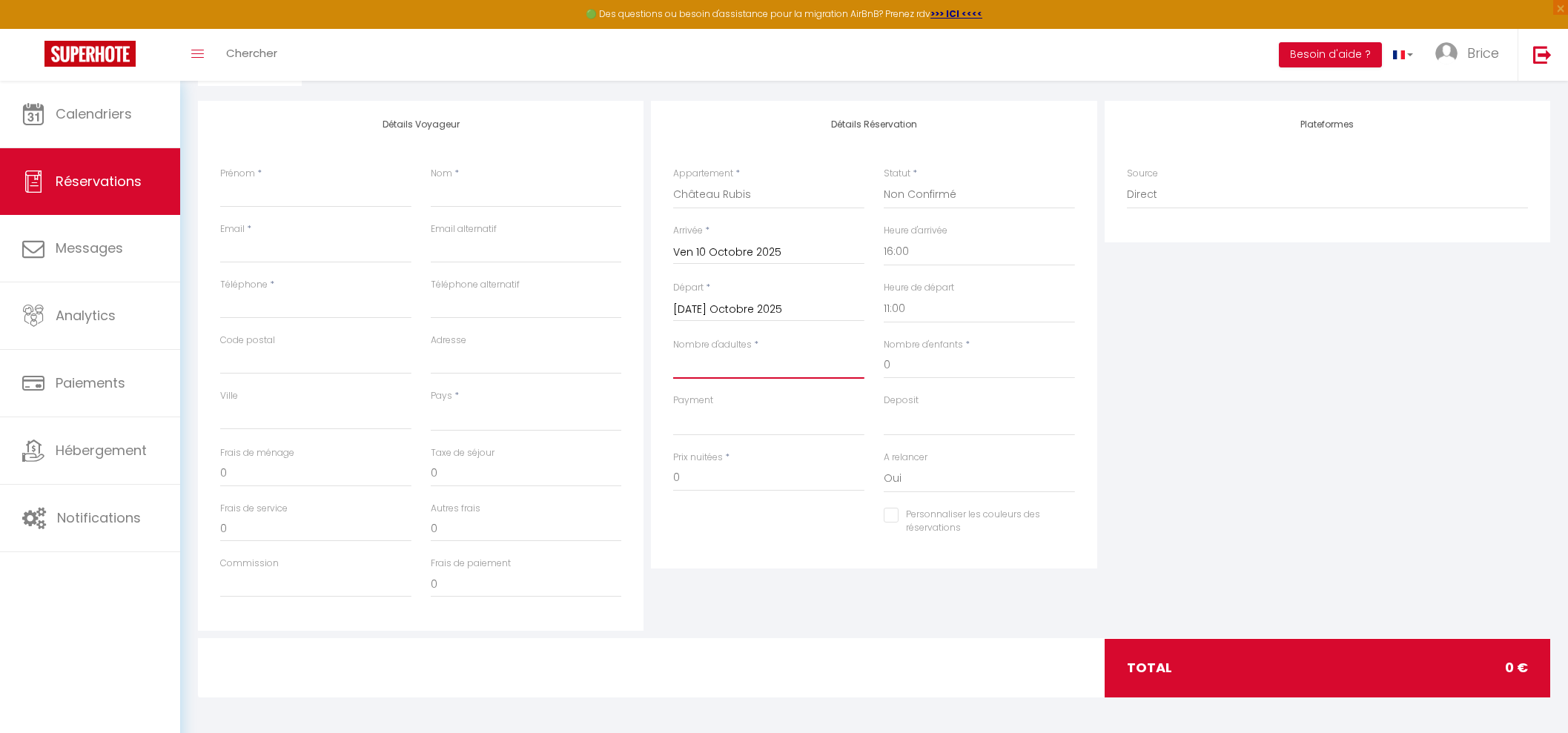
click at [771, 365] on input "Nombre d'adultes" at bounding box center [769, 365] width 191 height 26
type input "2"
select select
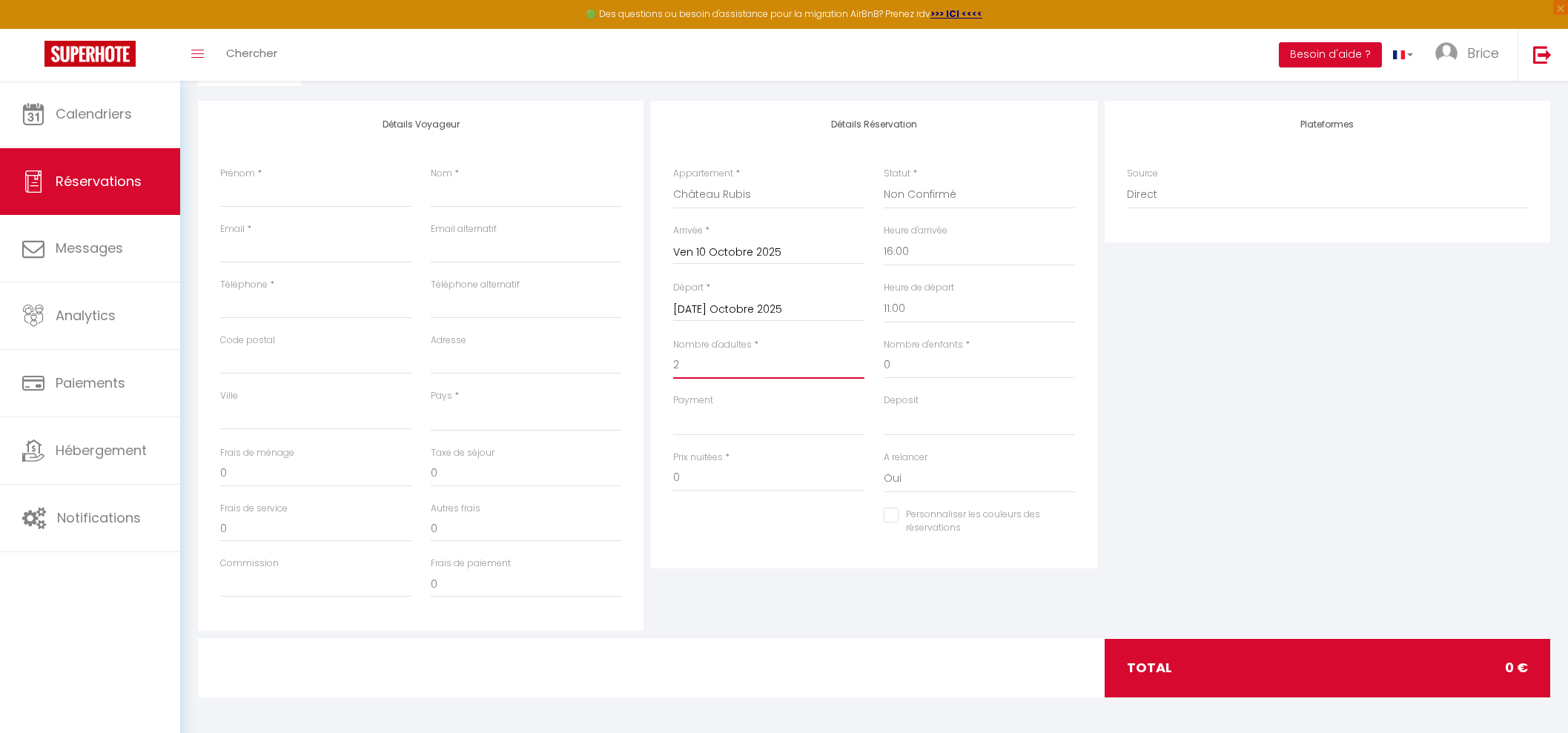
checkbox input "false"
select select
type input "40"
type input "12.32"
select select
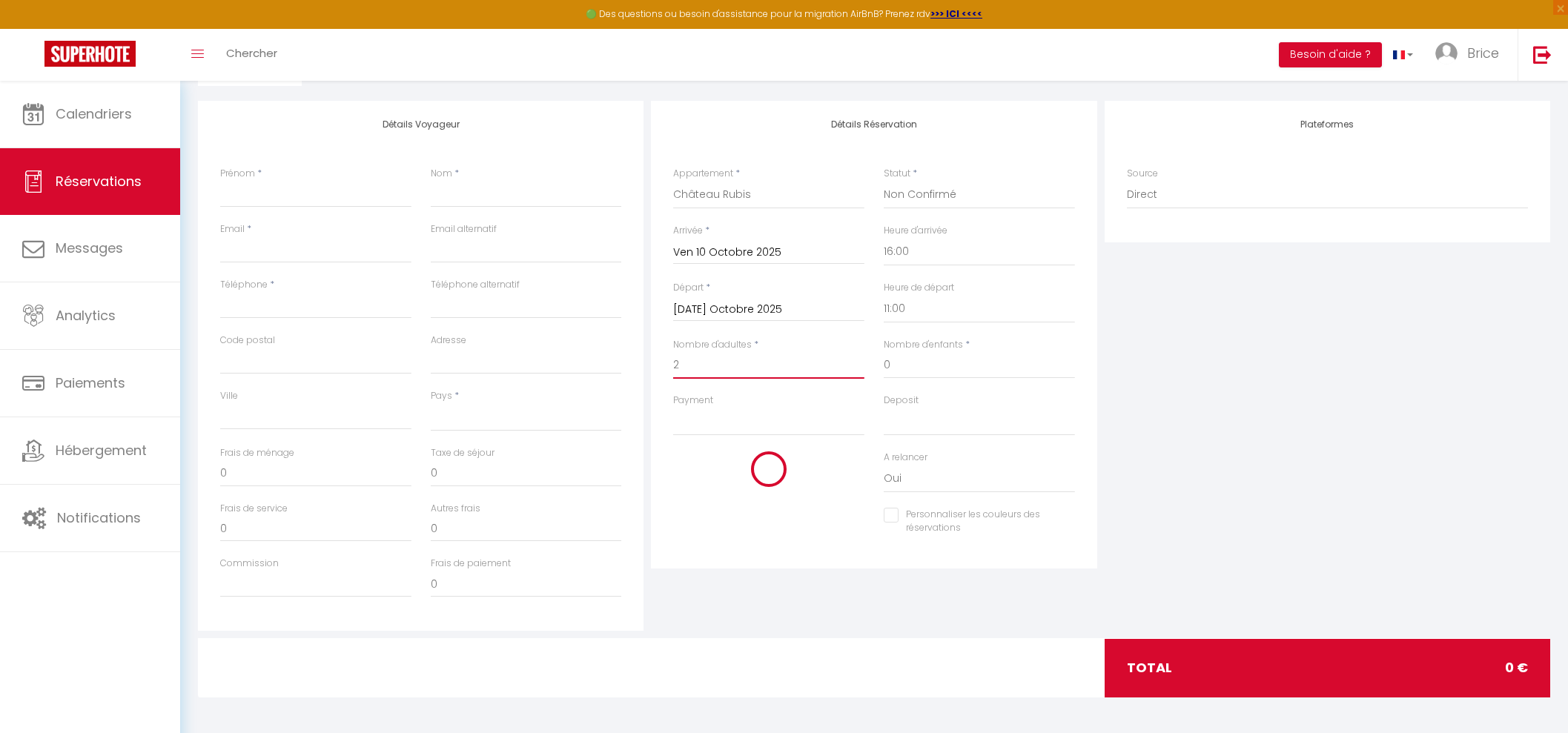
select select
type input "224"
checkbox input "false"
type input "2"
click at [799, 531] on div "Personnaliser les couleurs des réservations #D7092E" at bounding box center [875, 529] width 422 height 43
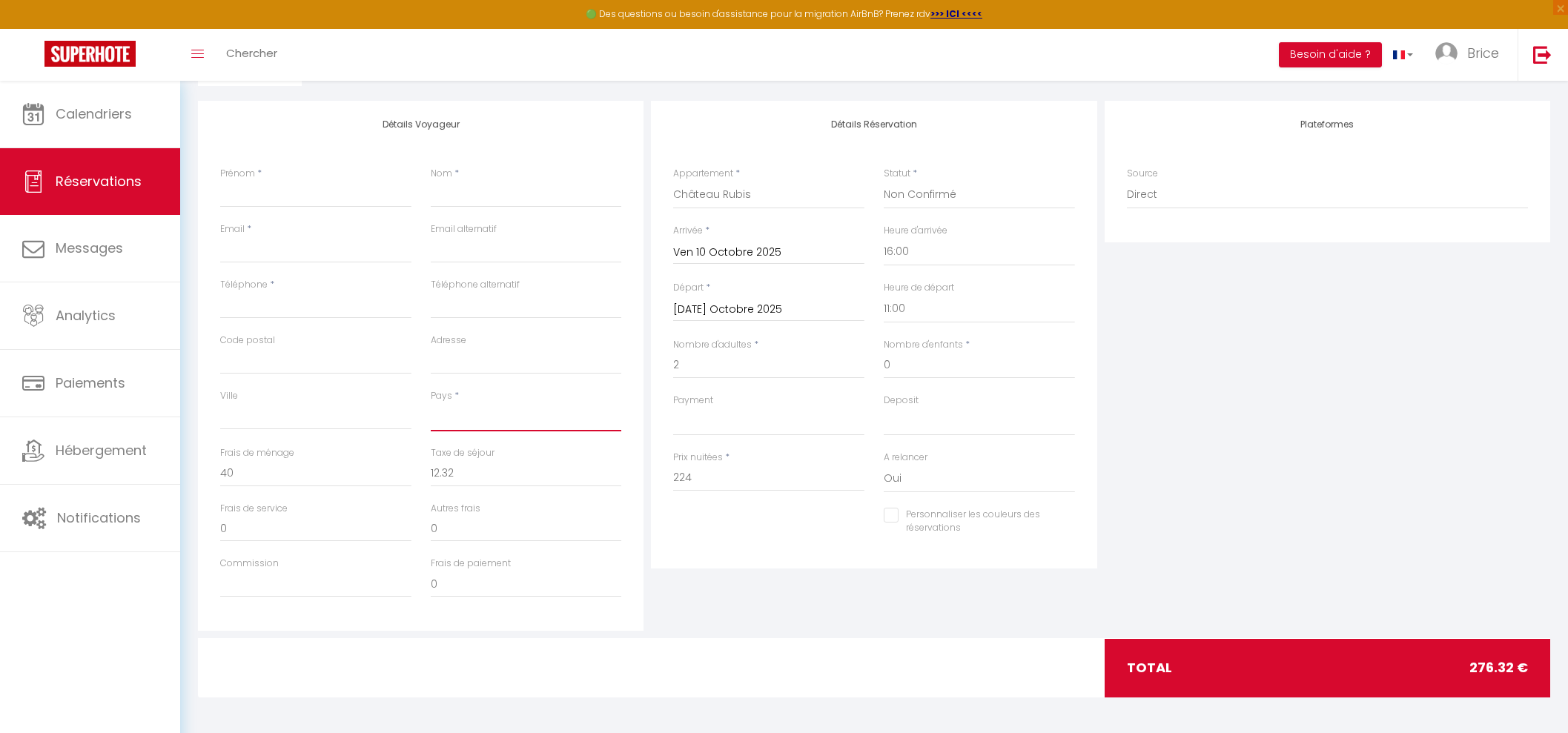
click at [495, 427] on select "[GEOGRAPHIC_DATA] [GEOGRAPHIC_DATA] [GEOGRAPHIC_DATA] [GEOGRAPHIC_DATA] [GEOGRA…" at bounding box center [526, 417] width 191 height 28
click at [431, 403] on select "[GEOGRAPHIC_DATA] [GEOGRAPHIC_DATA] [GEOGRAPHIC_DATA] [GEOGRAPHIC_DATA] [GEOGRA…" at bounding box center [526, 417] width 191 height 28
select select "FR"
select select
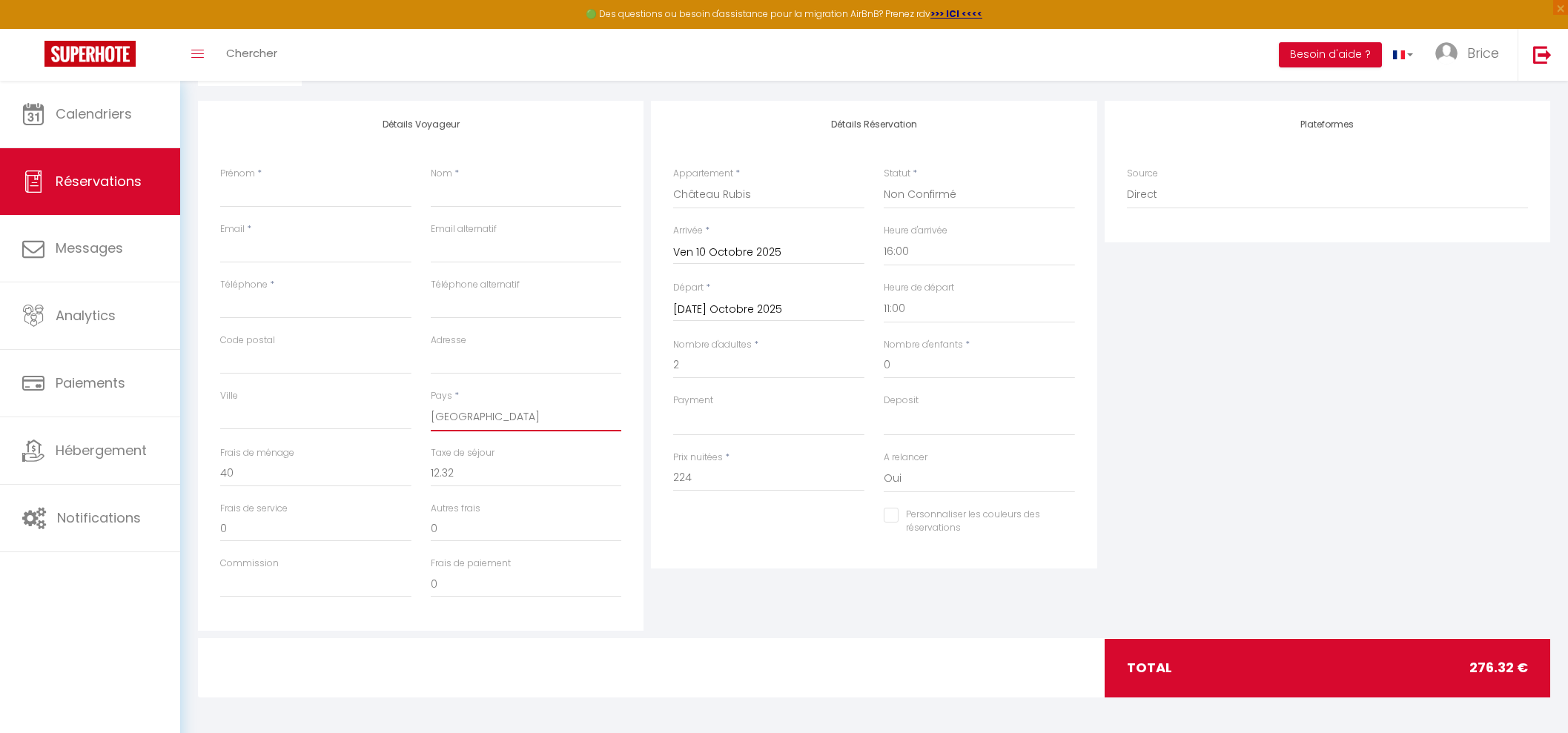
checkbox input "false"
click at [297, 189] on input "Prénom" at bounding box center [316, 193] width 191 height 26
